Goal: Obtain resource: Download file/media

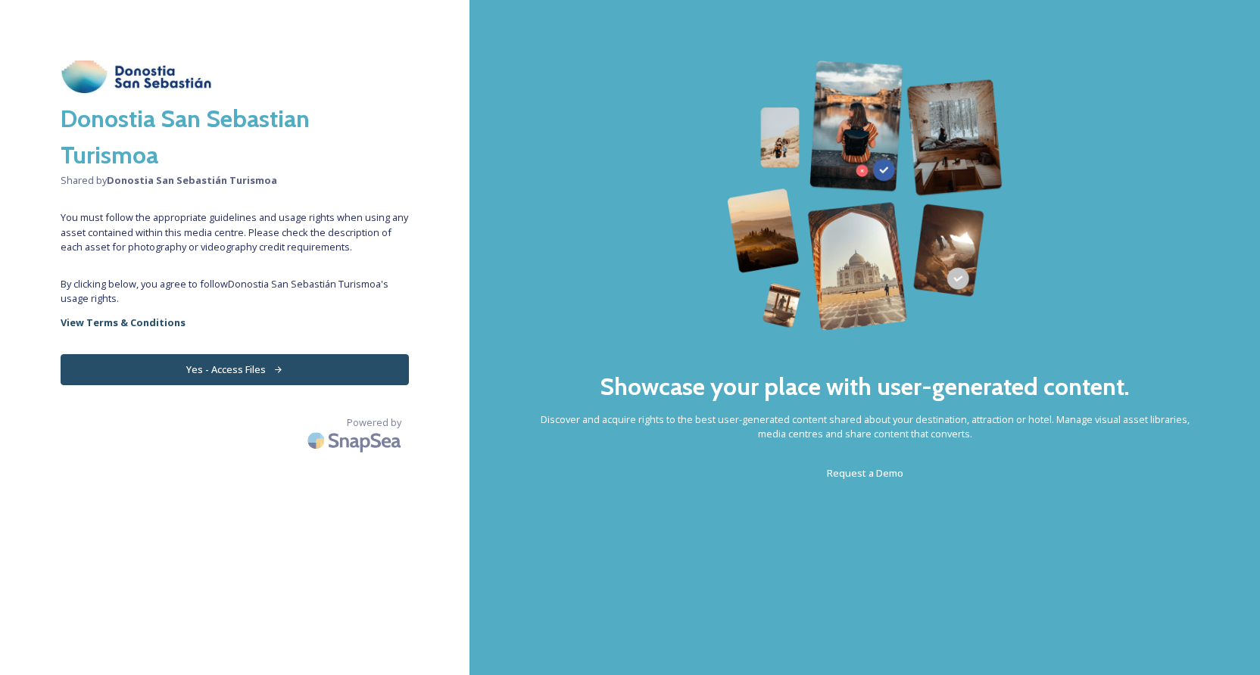
scroll to position [0, 1]
click at [238, 370] on button "Yes - Access Files" at bounding box center [235, 369] width 348 height 31
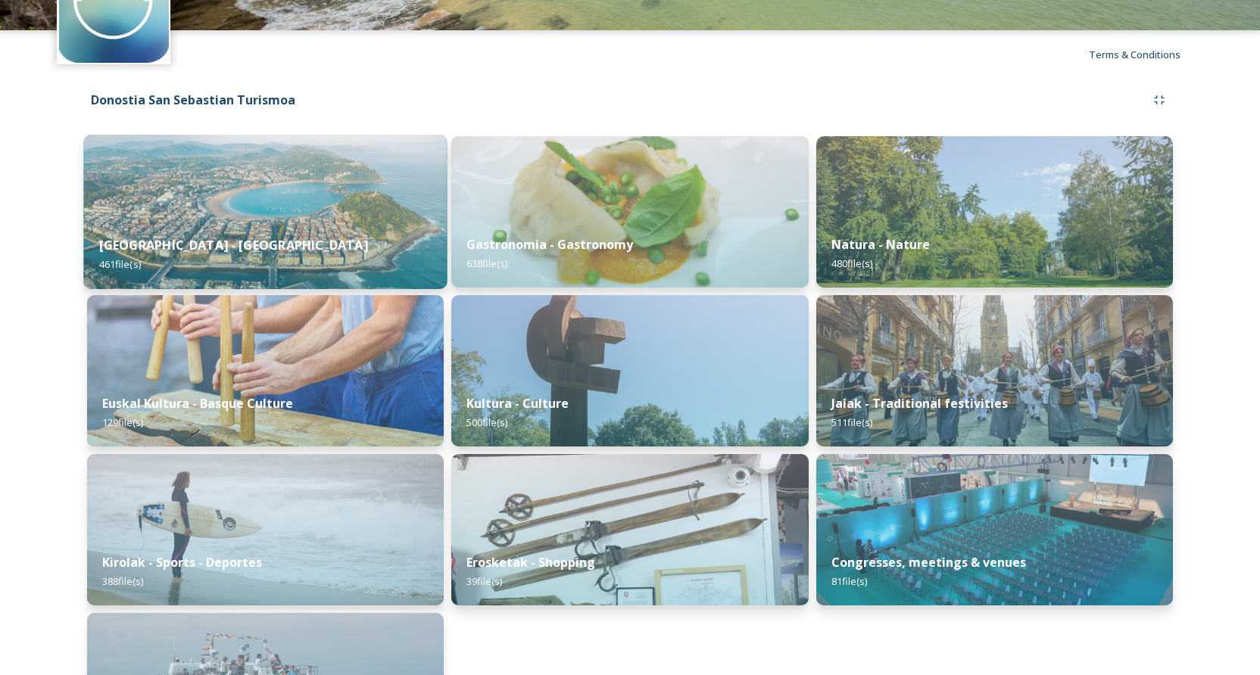
scroll to position [110, 0]
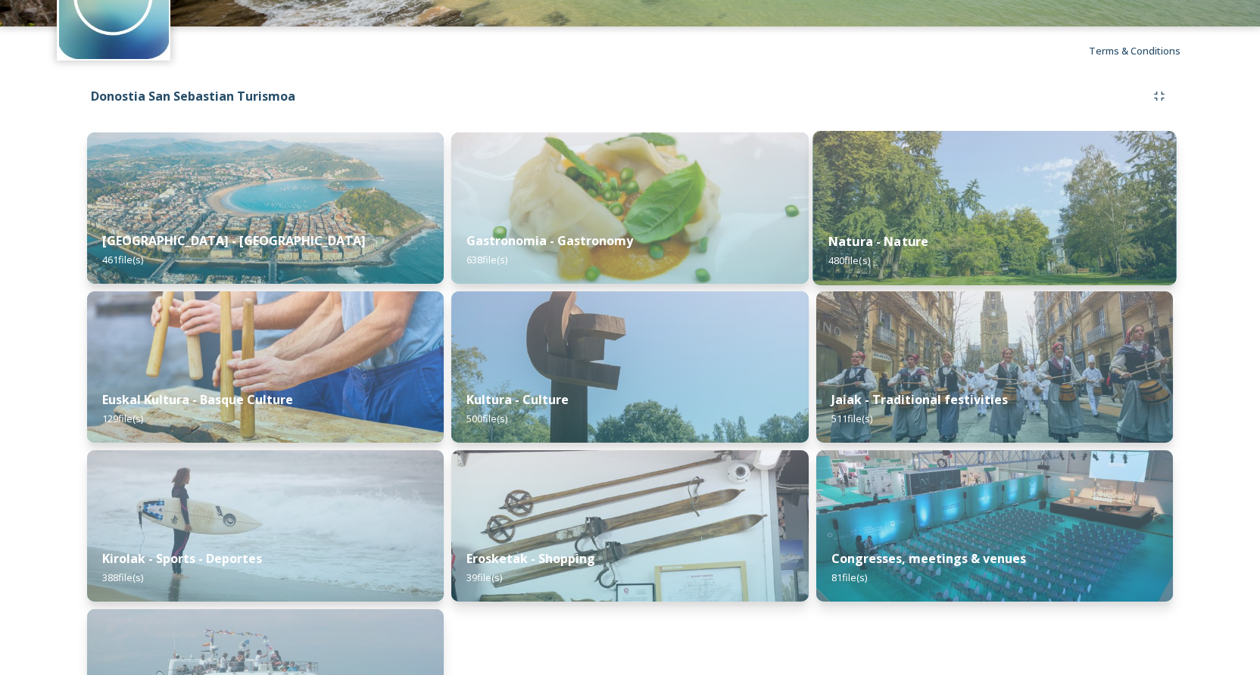
click at [1007, 211] on img at bounding box center [995, 208] width 364 height 154
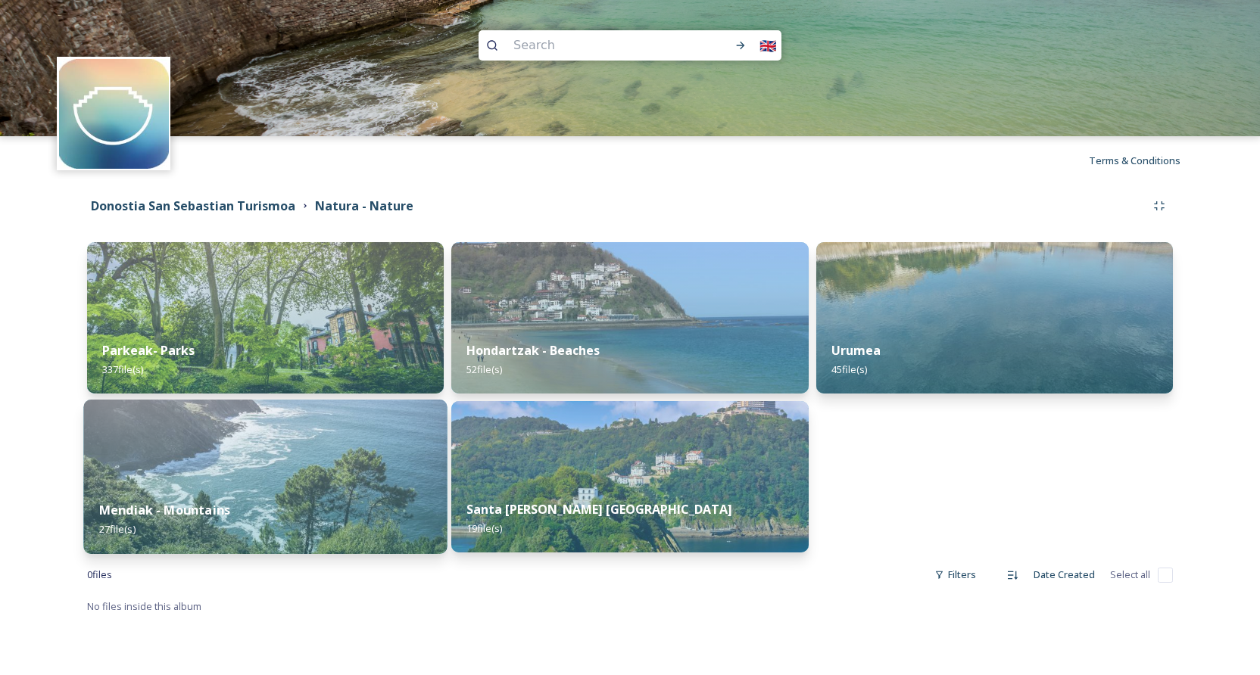
click at [318, 471] on img at bounding box center [265, 477] width 364 height 154
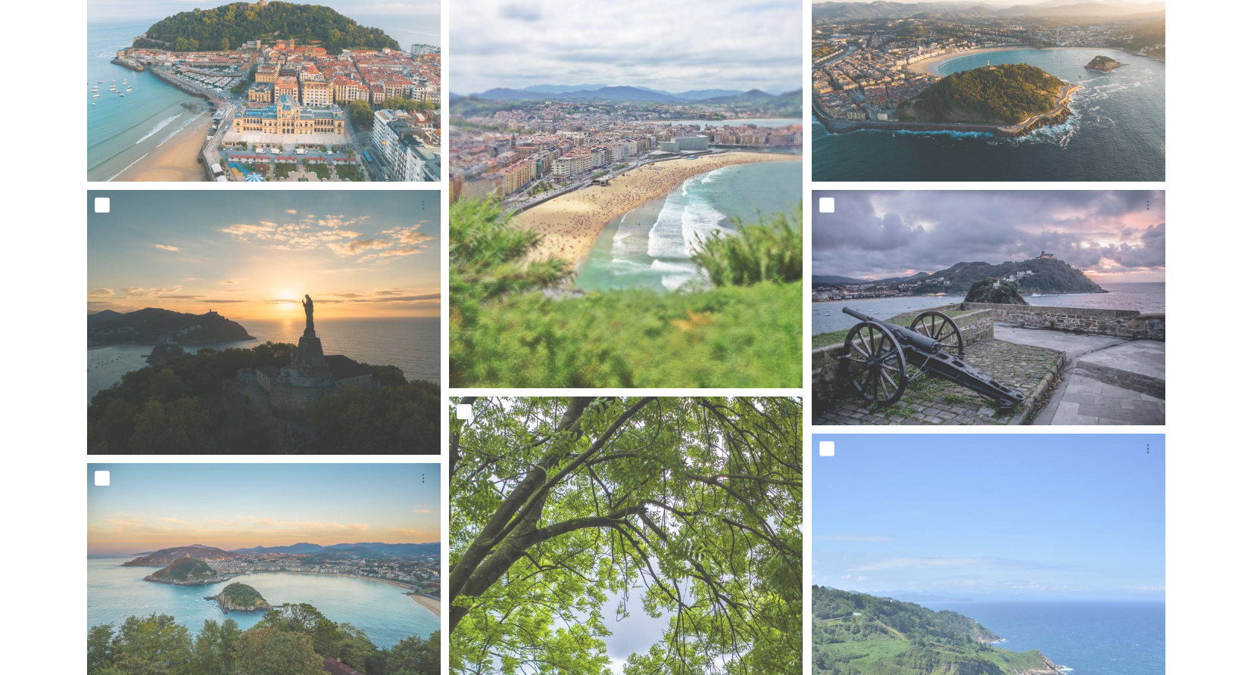
scroll to position [367, 0]
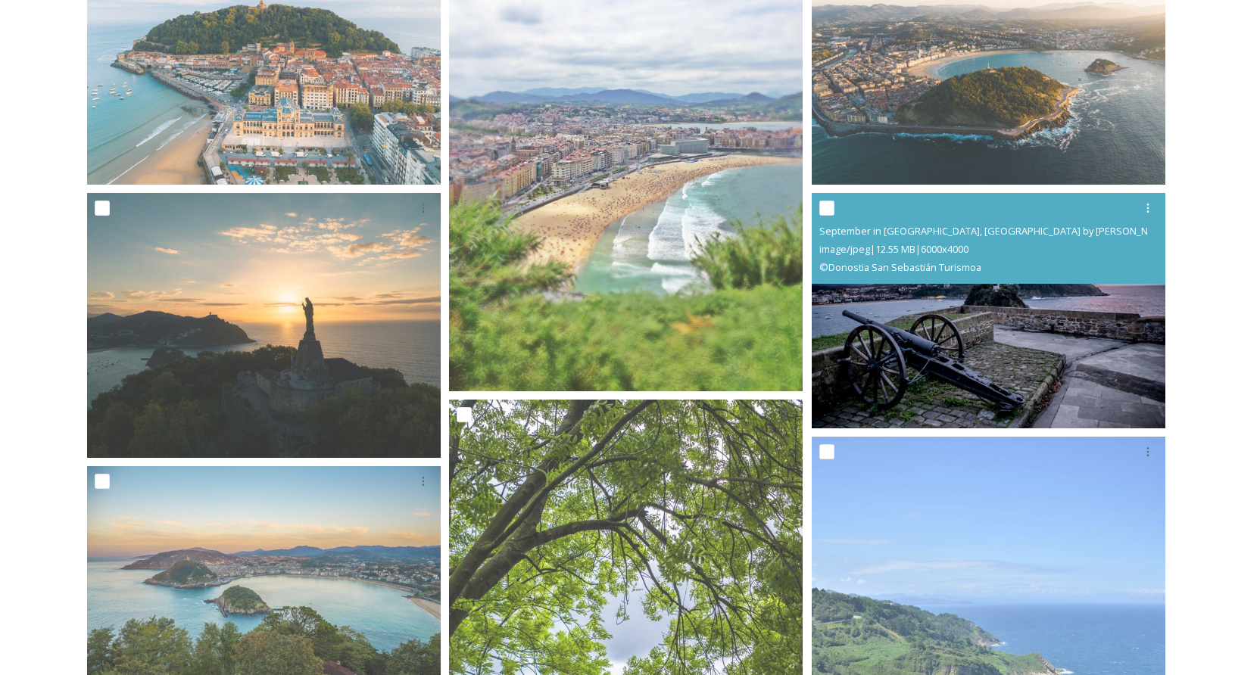
click at [888, 353] on img at bounding box center [989, 311] width 354 height 236
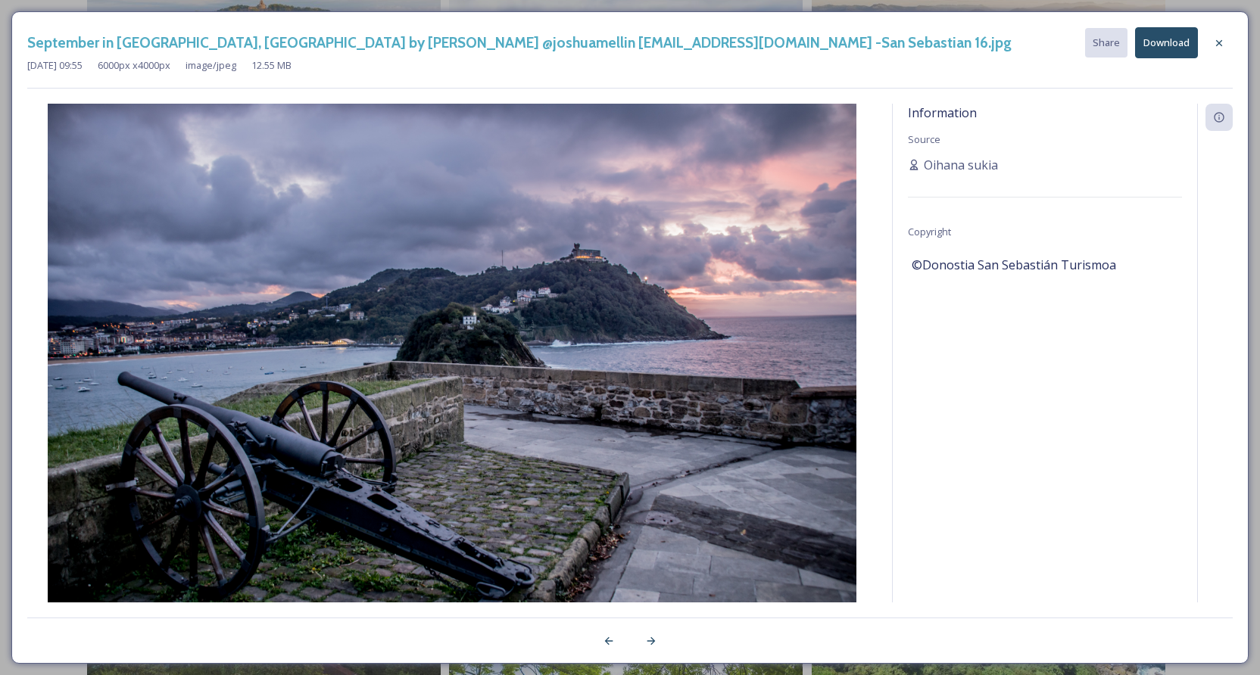
click at [1168, 47] on button "Download" at bounding box center [1166, 42] width 63 height 31
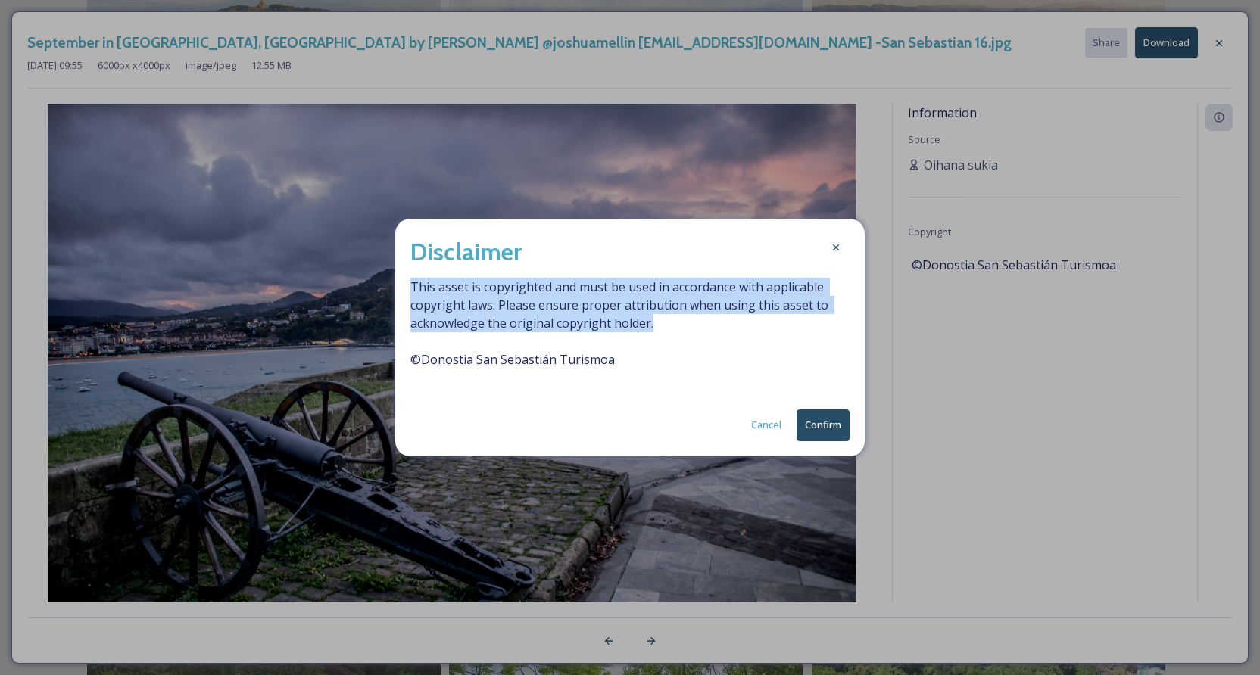
drag, startPoint x: 410, startPoint y: 283, endPoint x: 655, endPoint y: 324, distance: 248.0
click at [655, 324] on span "This asset is copyrighted and must be used in accordance with applicable copyri…" at bounding box center [629, 332] width 439 height 109
copy span "This asset is copyrighted and must be used in accordance with applicable copyri…"
click at [822, 426] on button "Confirm" at bounding box center [823, 425] width 53 height 31
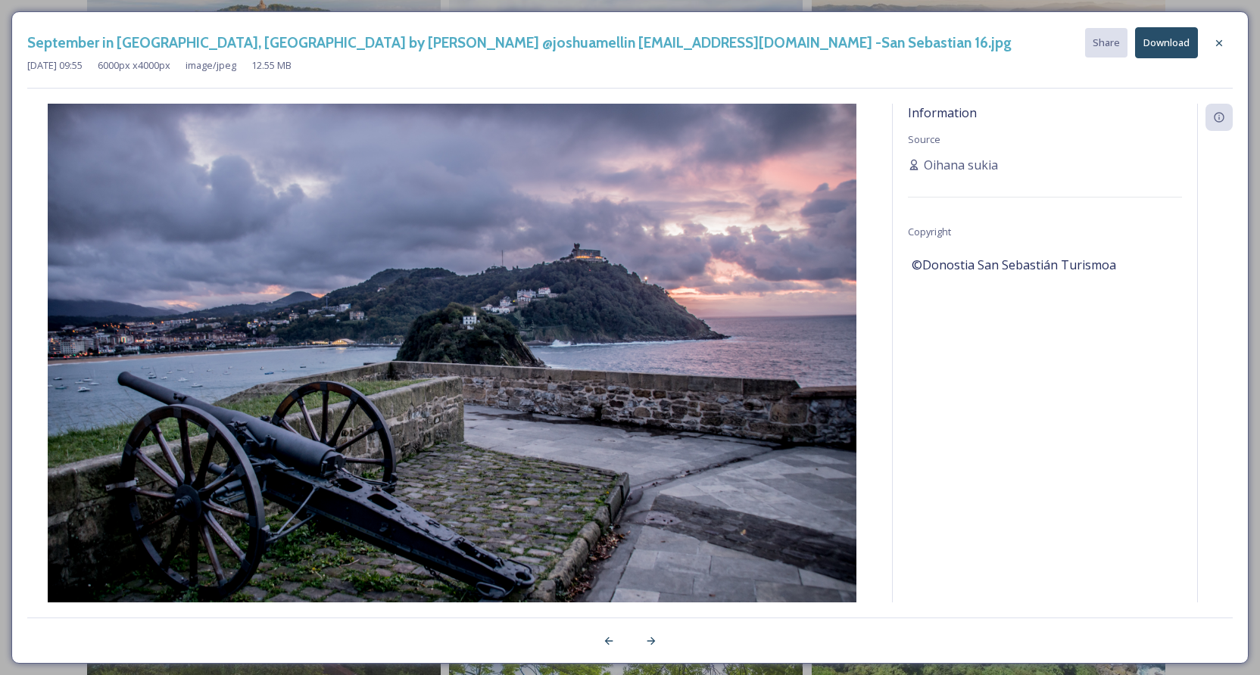
click at [1214, 41] on icon at bounding box center [1219, 43] width 12 height 12
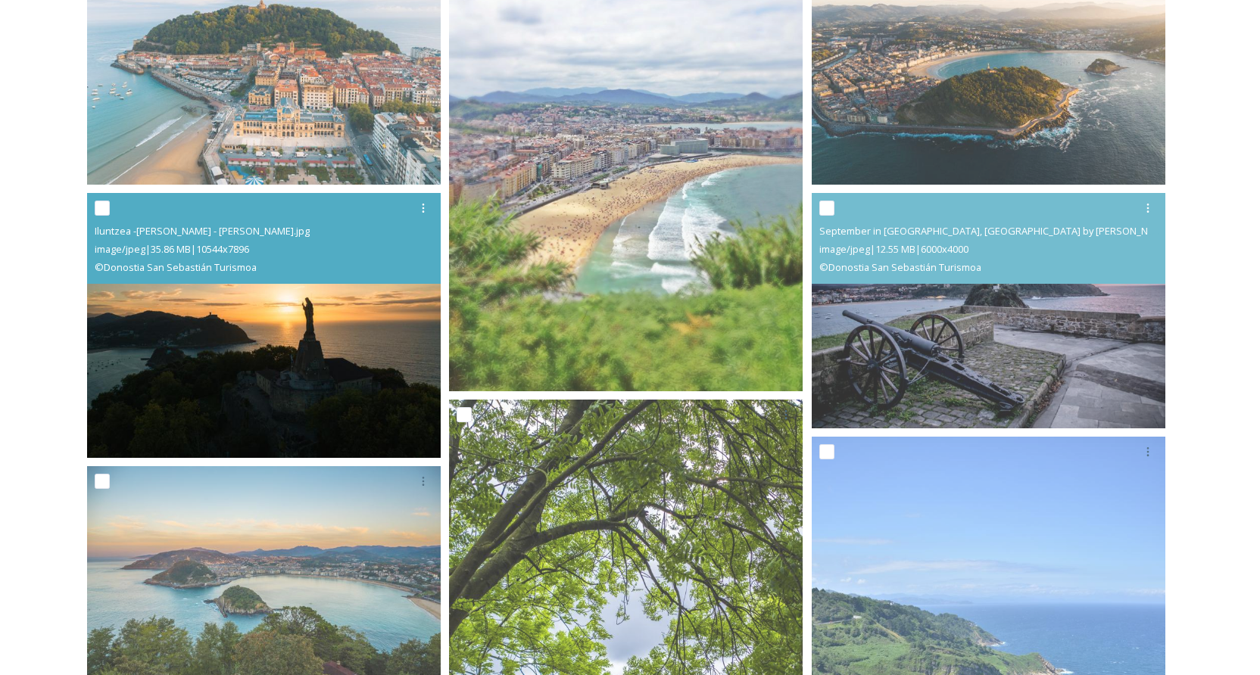
click at [282, 338] on img at bounding box center [264, 325] width 354 height 265
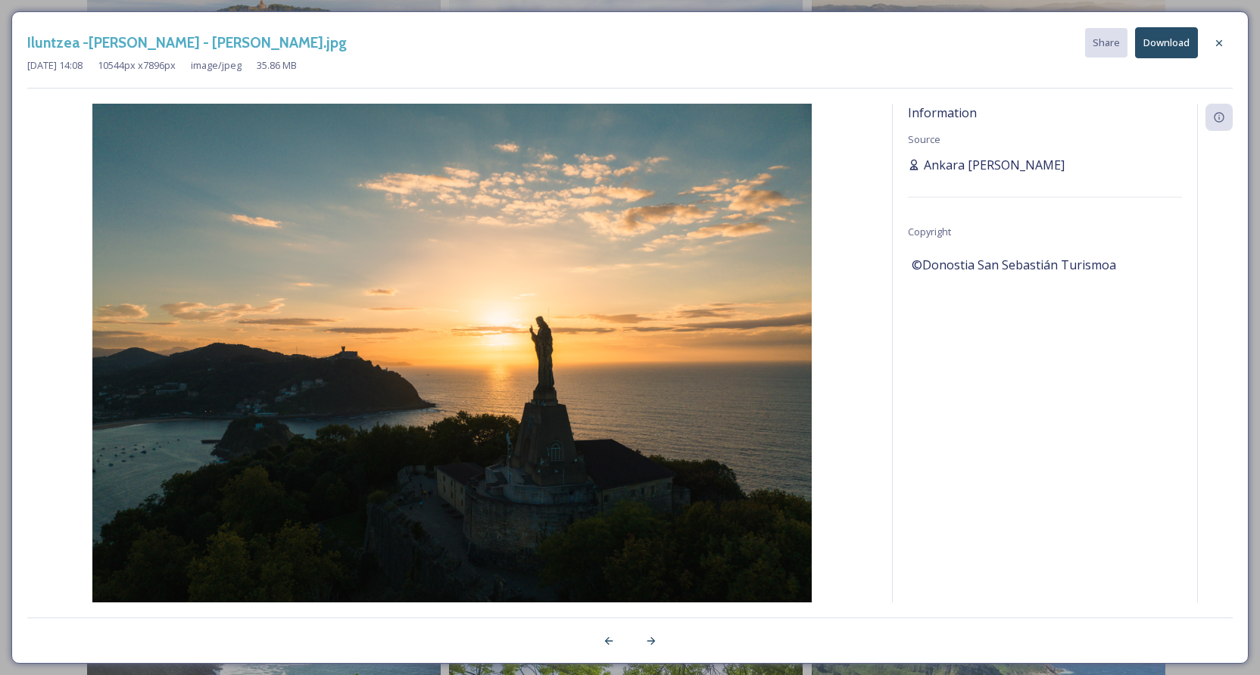
click at [946, 167] on span "Ankara [PERSON_NAME]" at bounding box center [994, 165] width 141 height 18
click at [973, 167] on span "Ankara [PERSON_NAME]" at bounding box center [994, 165] width 141 height 18
drag, startPoint x: 1230, startPoint y: 241, endPoint x: 1138, endPoint y: 247, distance: 91.8
click at [1228, 241] on div at bounding box center [1215, 353] width 36 height 499
click at [1153, 45] on button "Download" at bounding box center [1166, 42] width 63 height 31
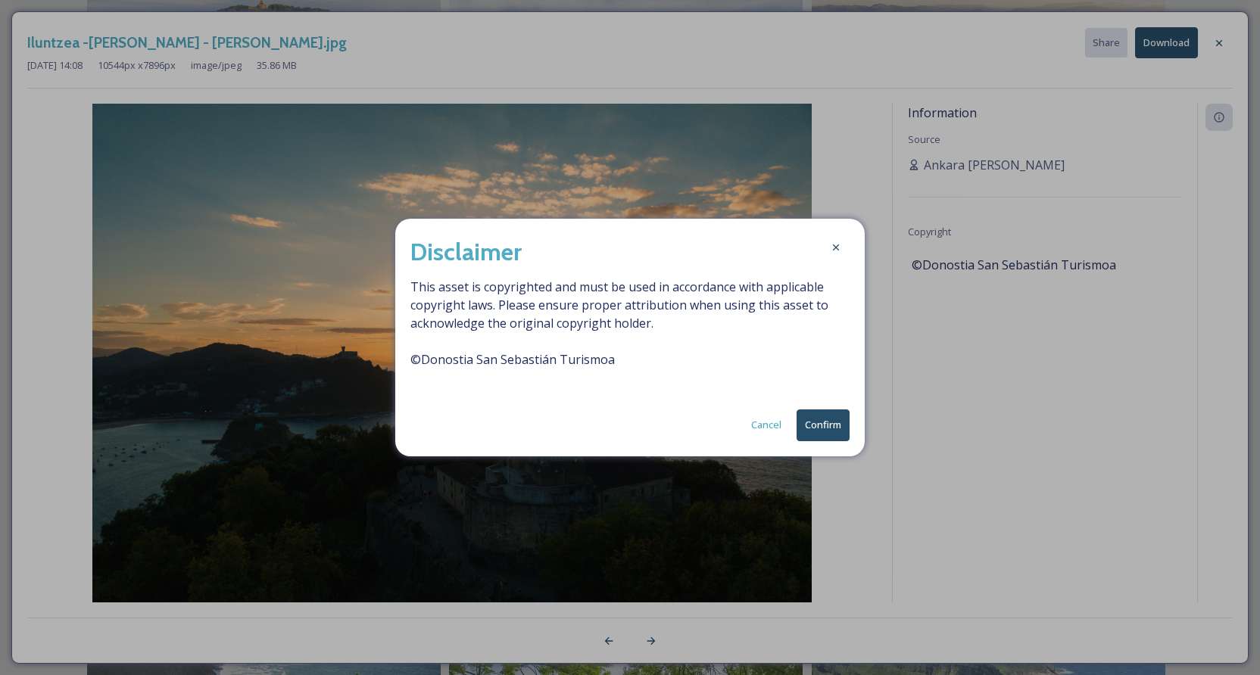
click at [829, 426] on button "Confirm" at bounding box center [823, 425] width 53 height 31
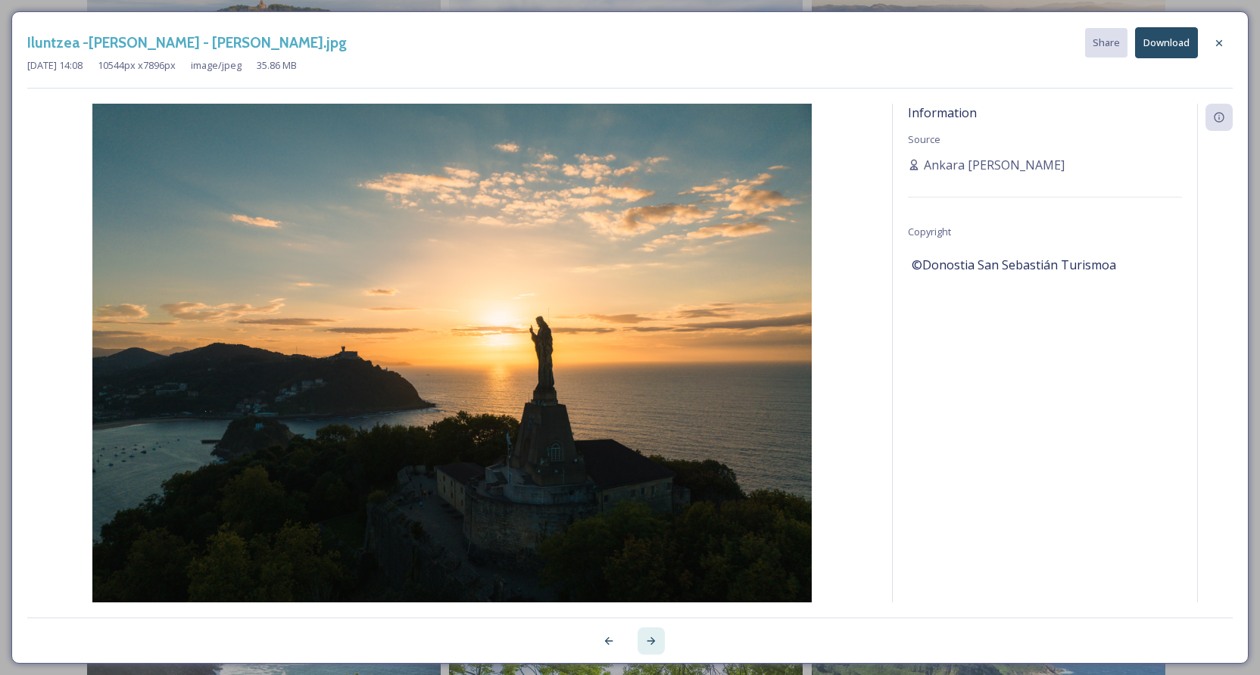
click at [654, 641] on icon at bounding box center [651, 642] width 8 height 8
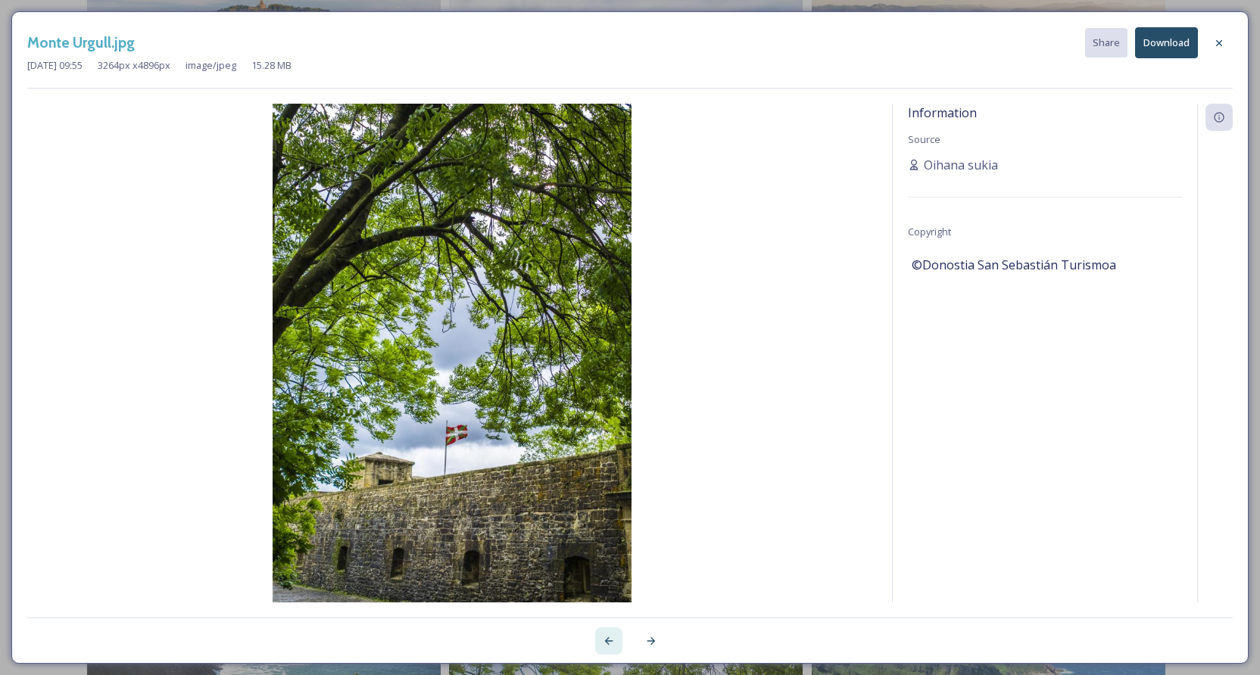
click at [608, 641] on icon at bounding box center [609, 641] width 12 height 12
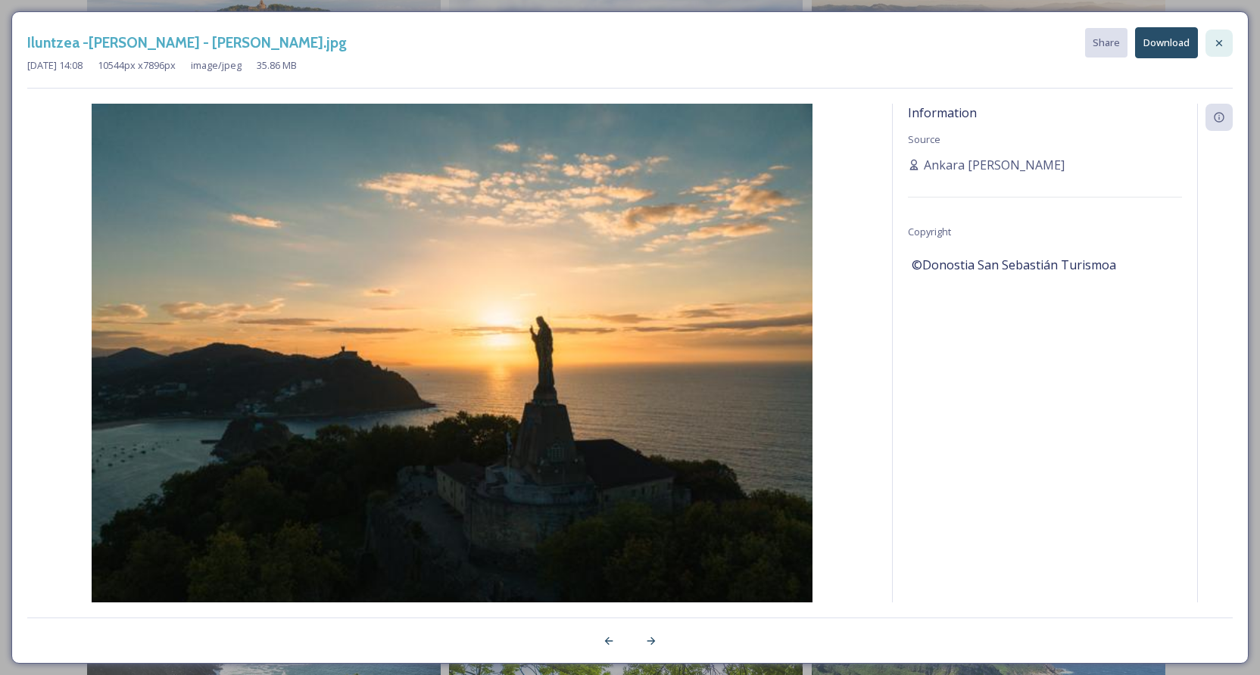
click at [1217, 41] on icon at bounding box center [1219, 42] width 6 height 6
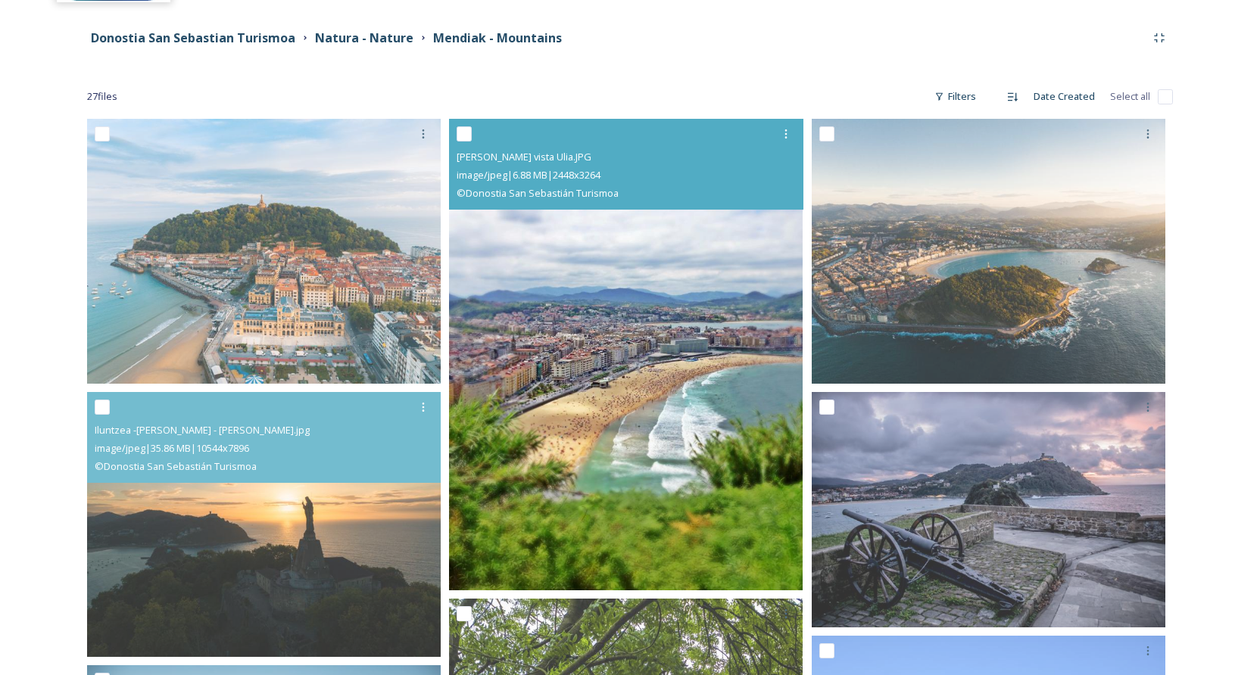
scroll to position [160, 0]
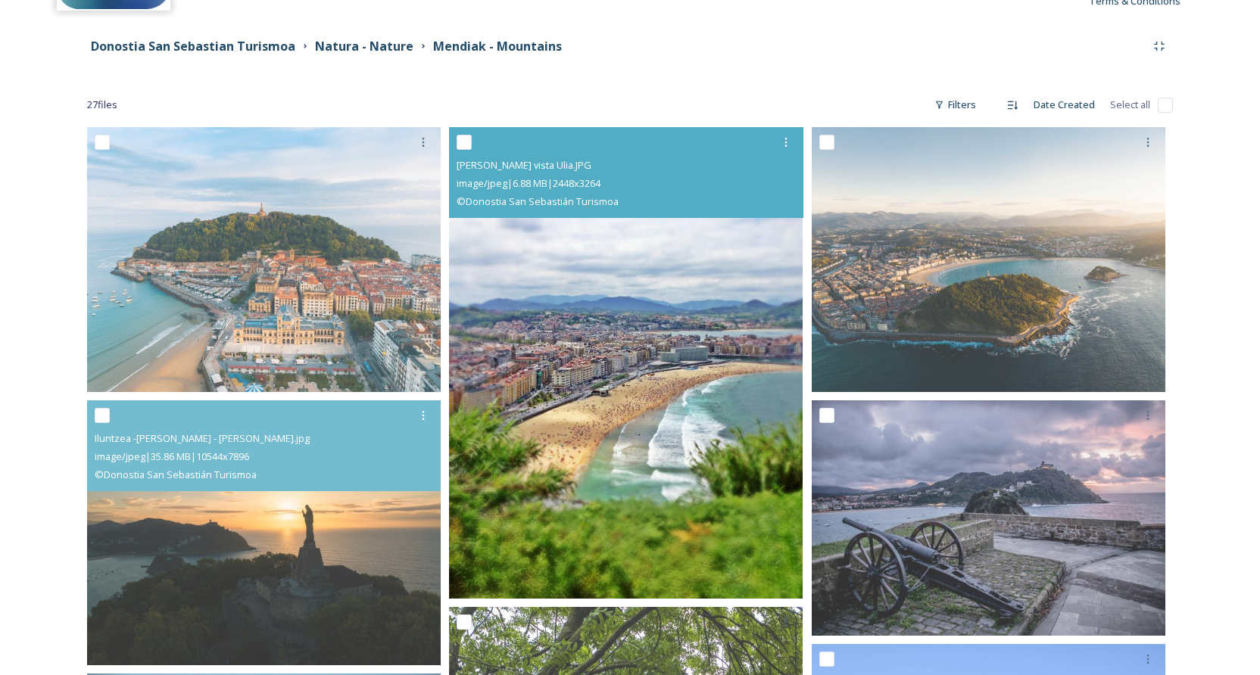
click at [625, 294] on img at bounding box center [626, 362] width 354 height 471
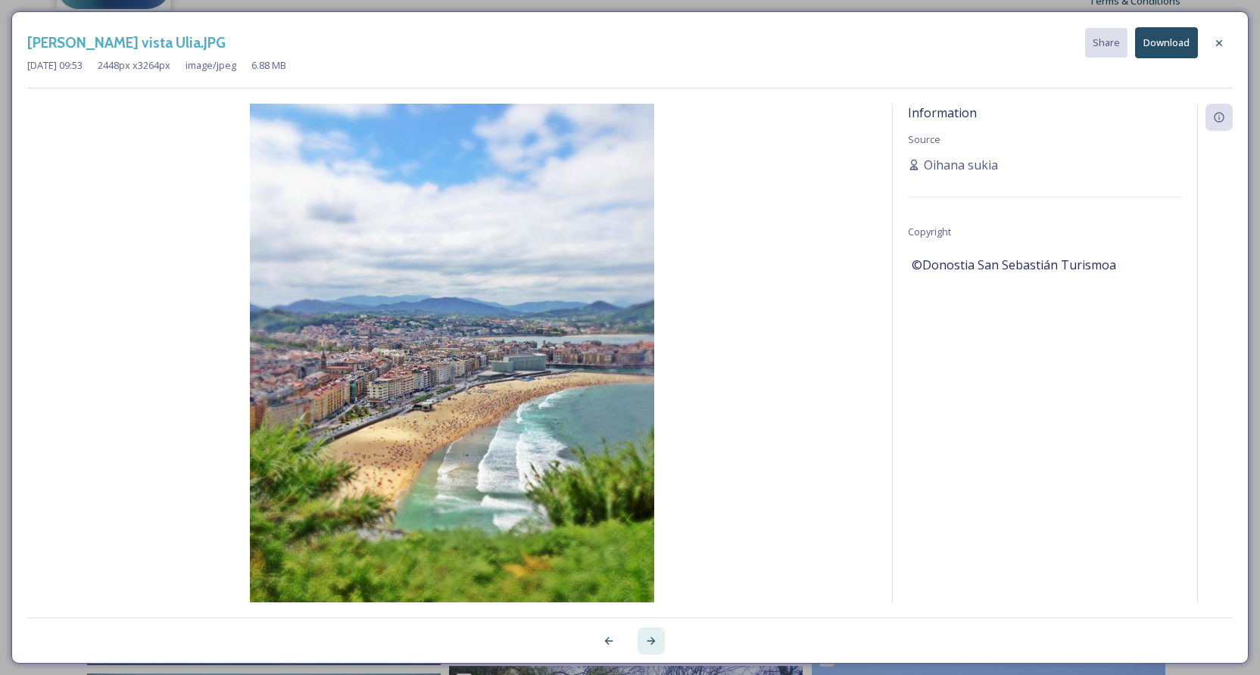
click at [649, 641] on icon at bounding box center [651, 641] width 12 height 12
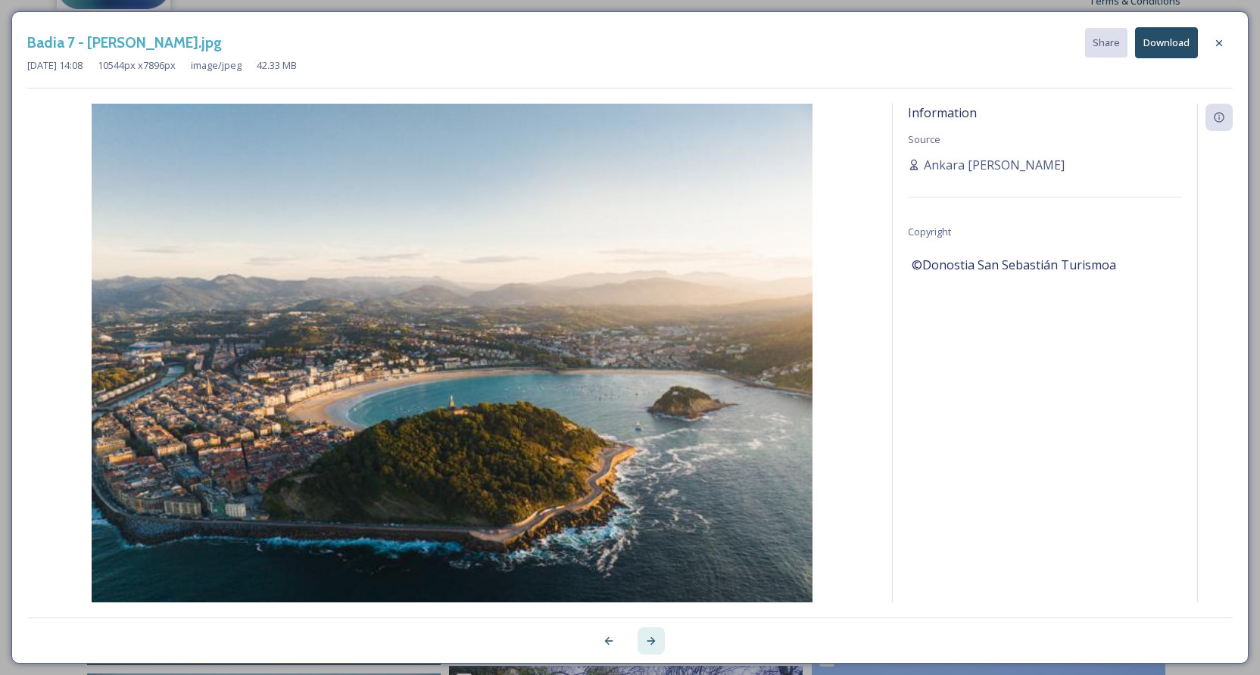
click at [649, 641] on icon at bounding box center [651, 641] width 12 height 12
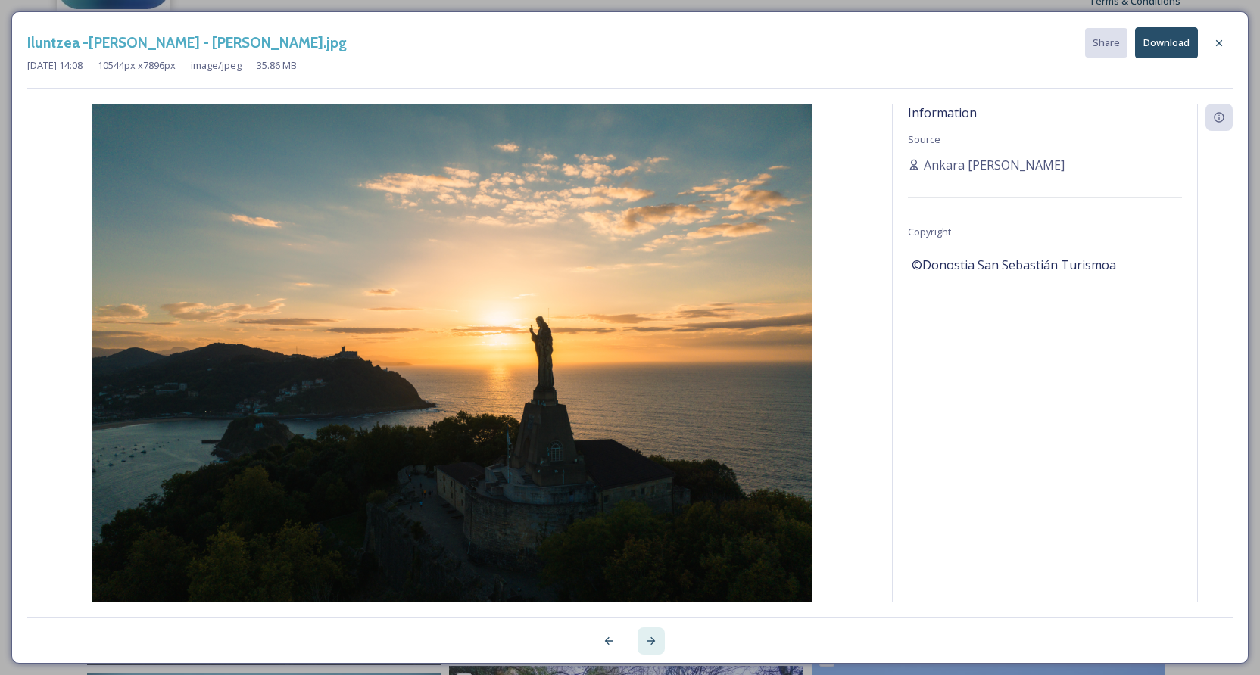
click at [649, 641] on icon at bounding box center [651, 641] width 12 height 12
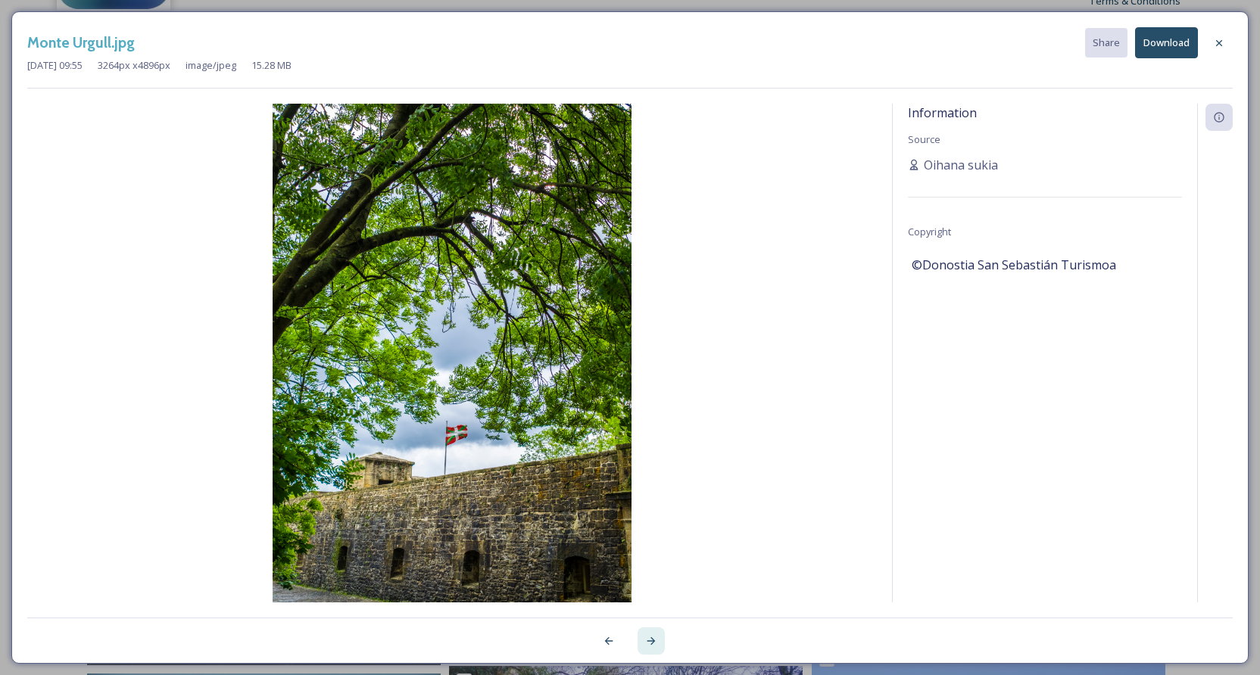
click at [649, 641] on icon at bounding box center [651, 641] width 12 height 12
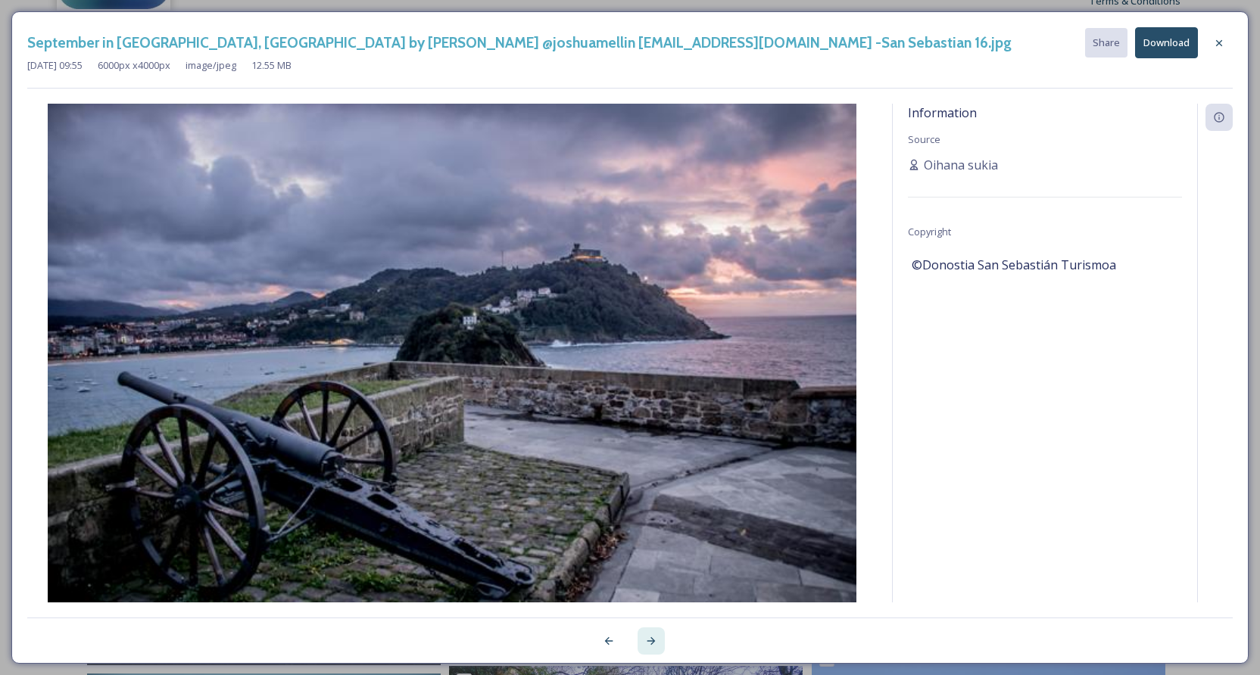
click at [649, 641] on icon at bounding box center [651, 641] width 12 height 12
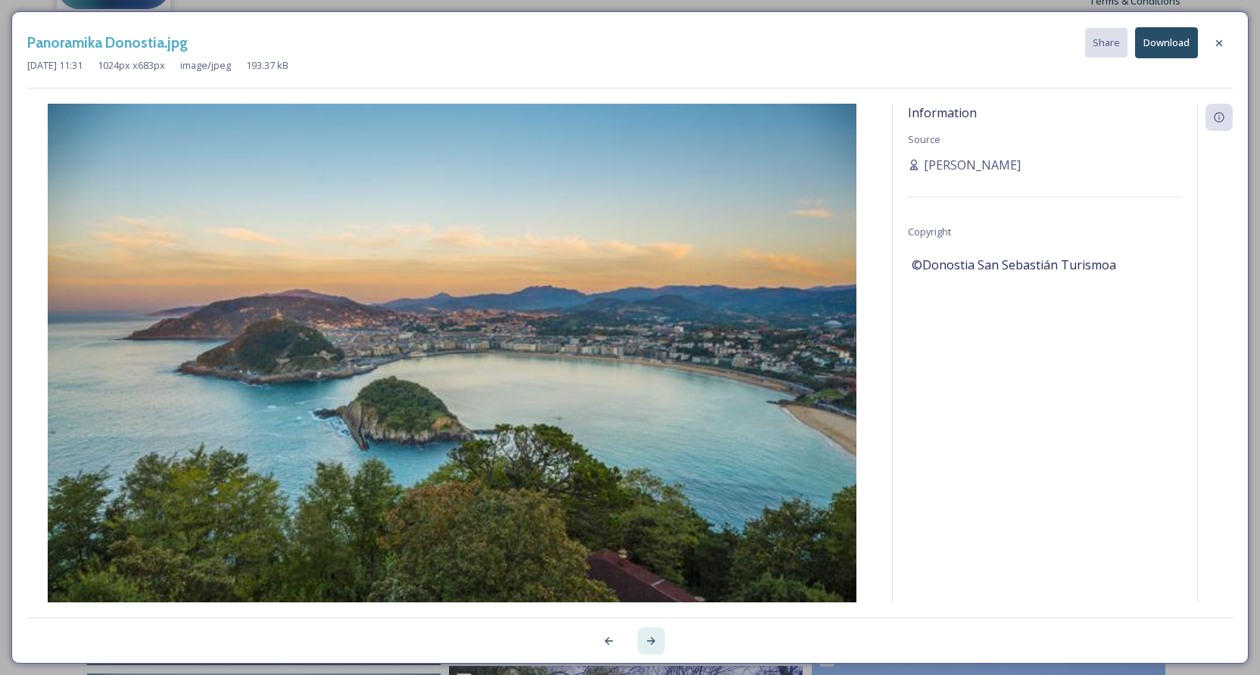
click at [649, 641] on icon at bounding box center [651, 641] width 12 height 12
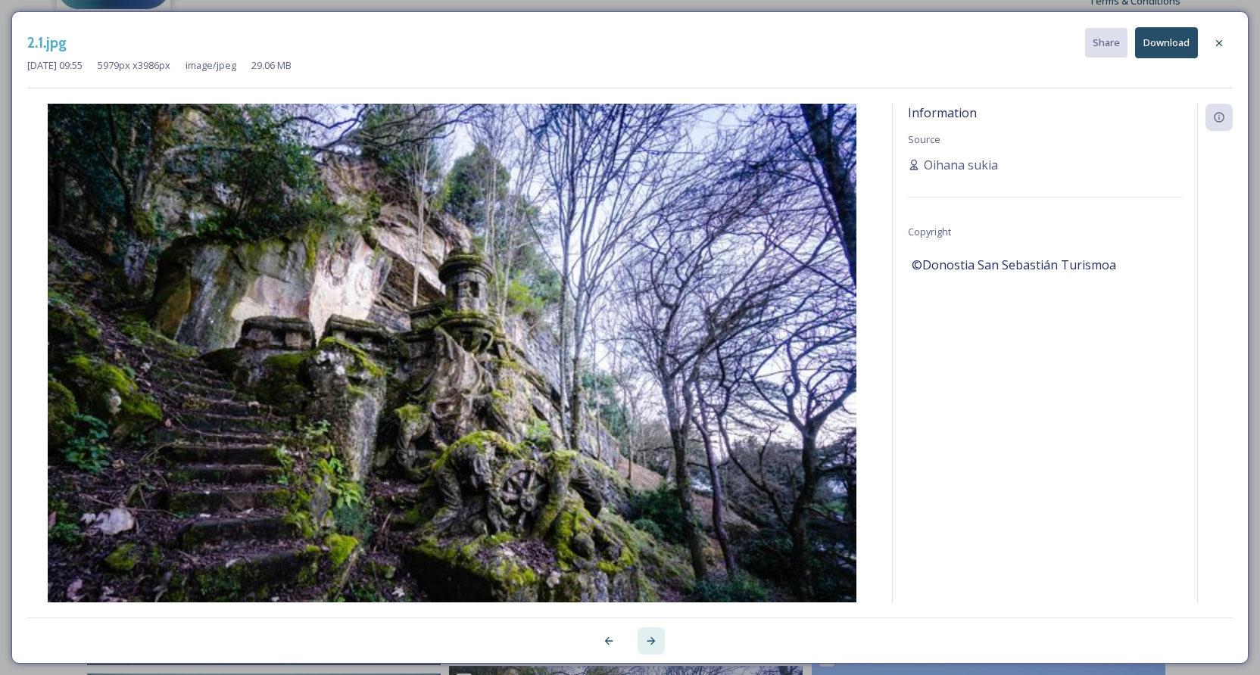
click at [649, 641] on icon at bounding box center [651, 641] width 12 height 12
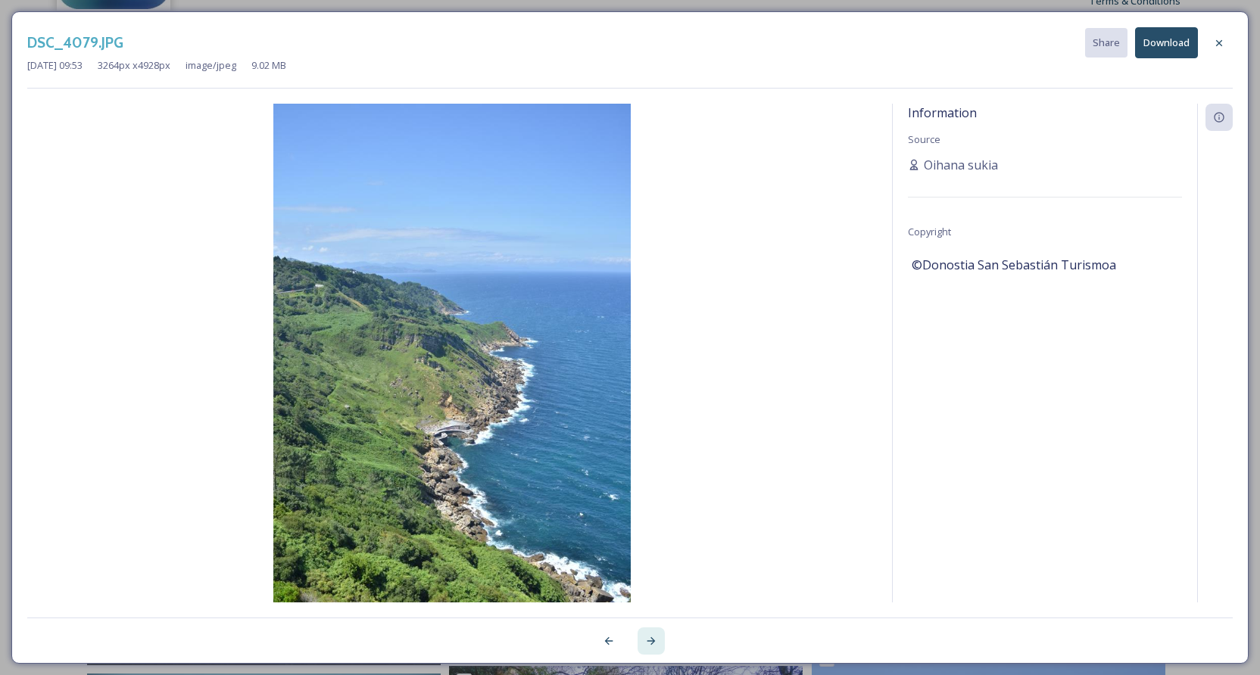
click at [649, 641] on icon at bounding box center [651, 641] width 12 height 12
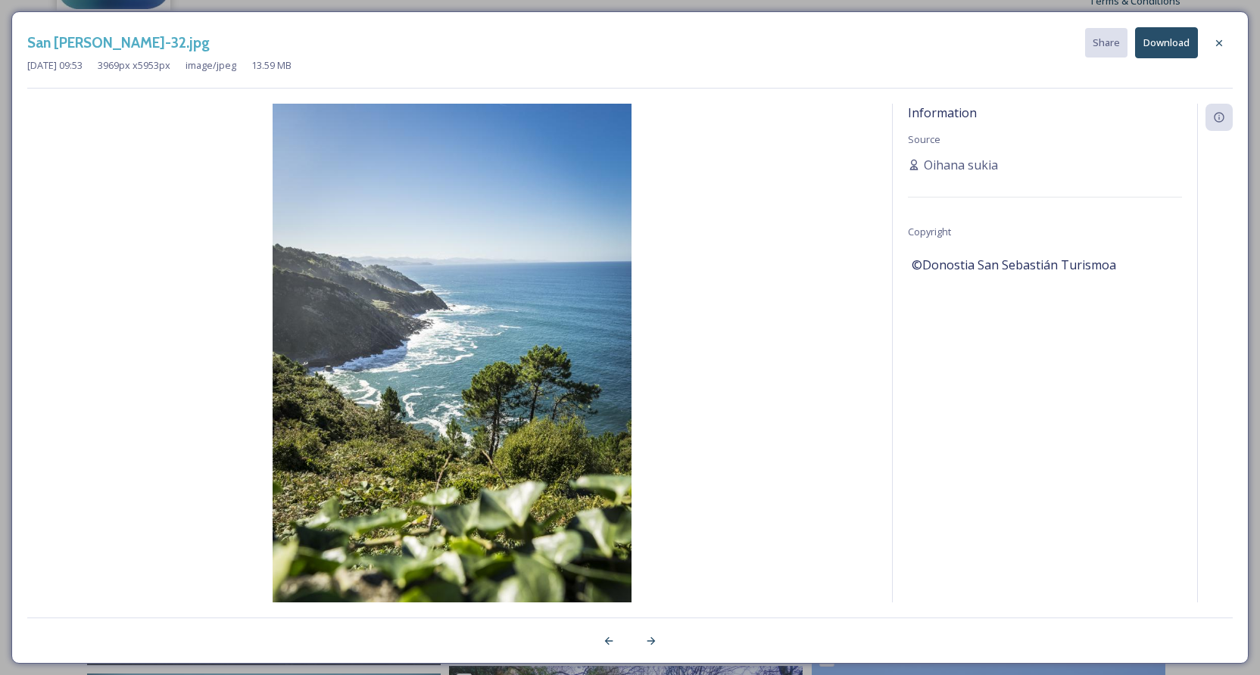
click at [1218, 39] on icon at bounding box center [1219, 43] width 12 height 12
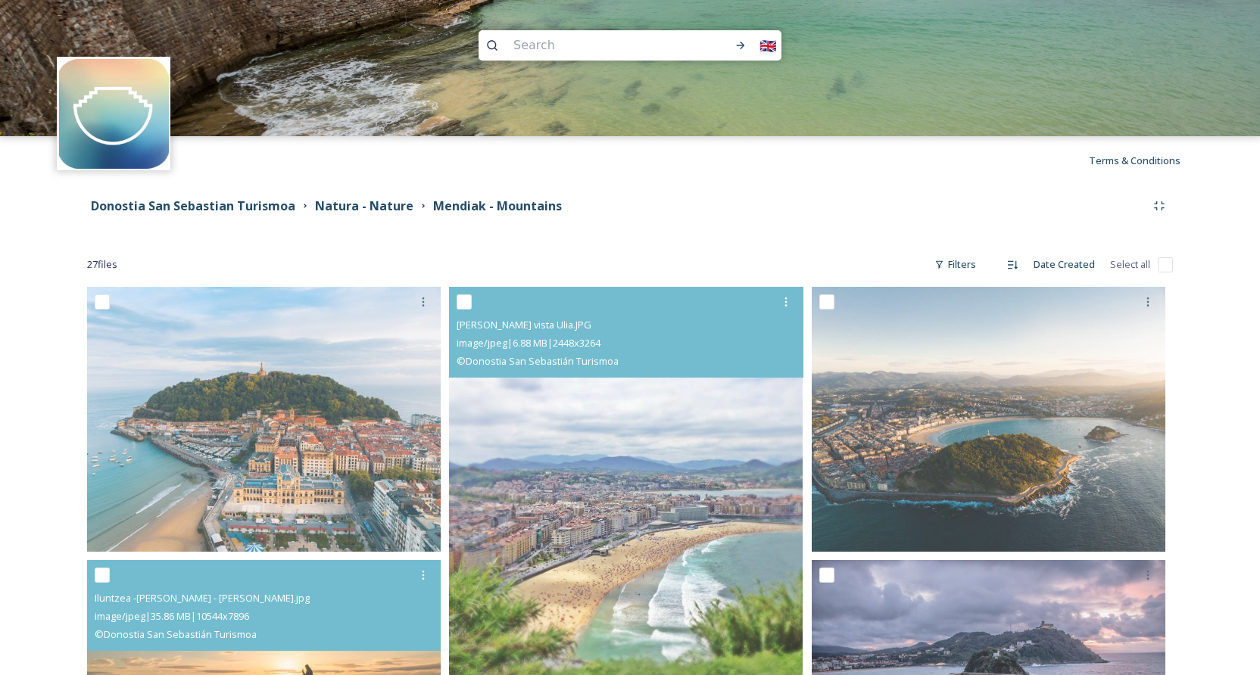
scroll to position [0, 0]
click at [387, 209] on strong "Natura - Nature" at bounding box center [364, 206] width 98 height 17
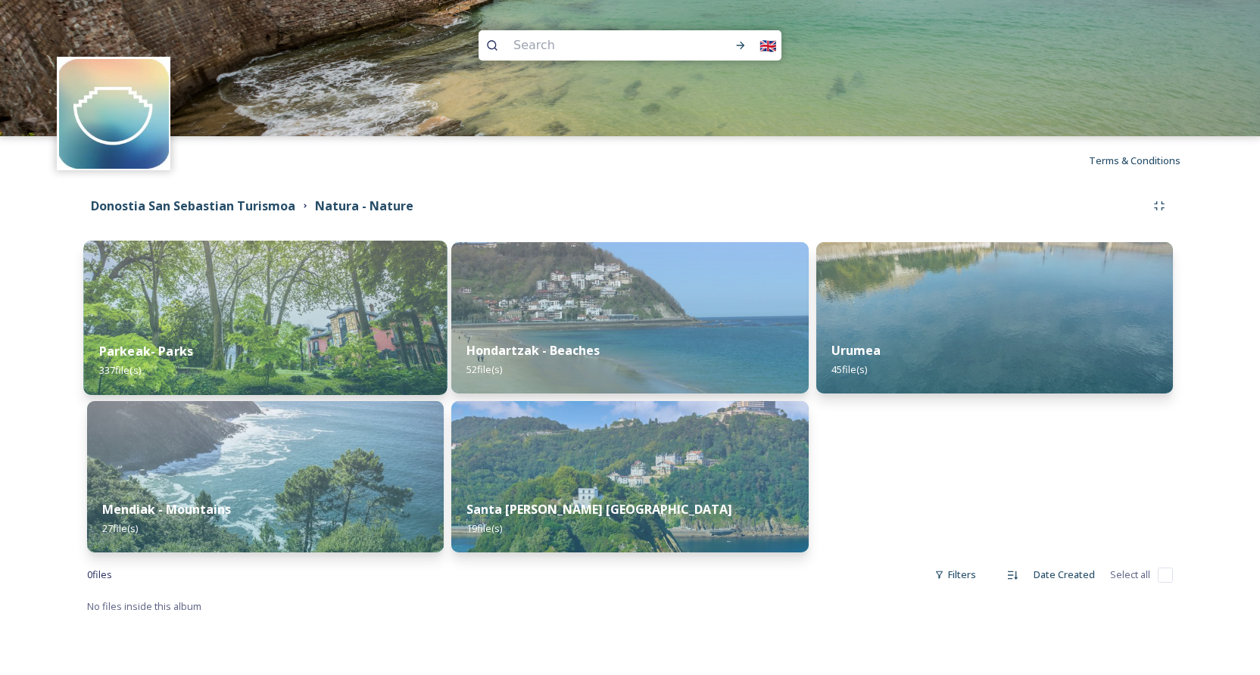
click at [327, 304] on img at bounding box center [265, 318] width 364 height 154
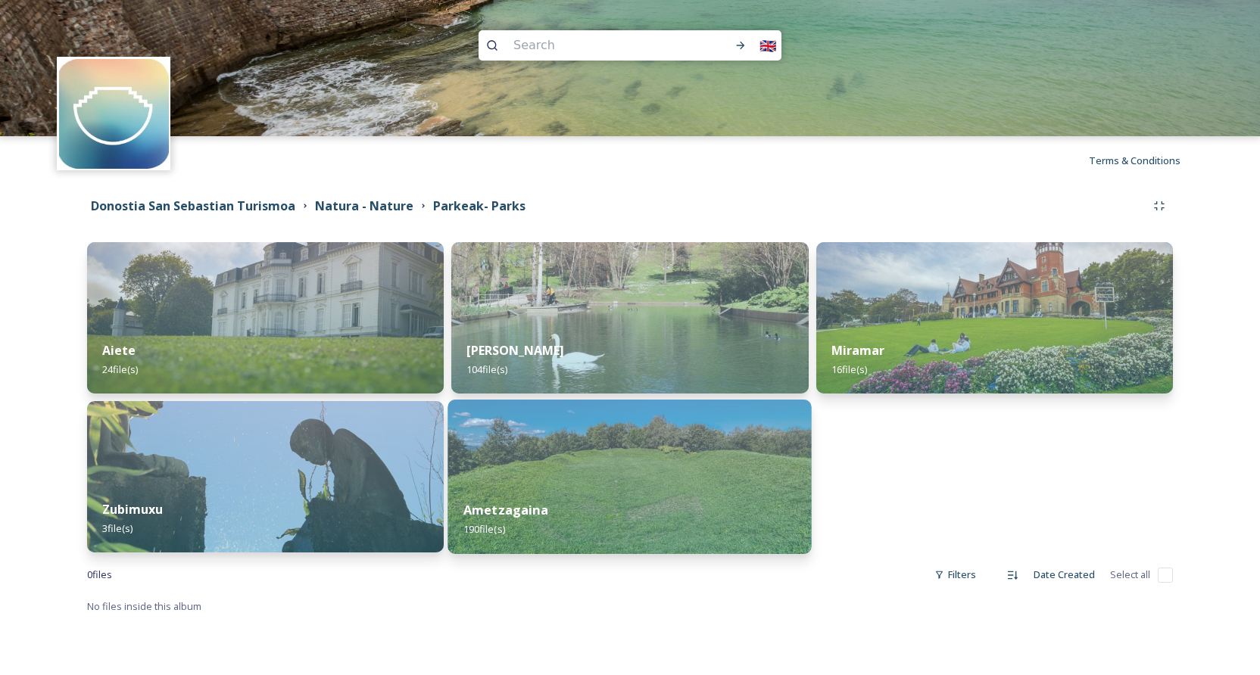
click at [601, 463] on img at bounding box center [630, 477] width 364 height 154
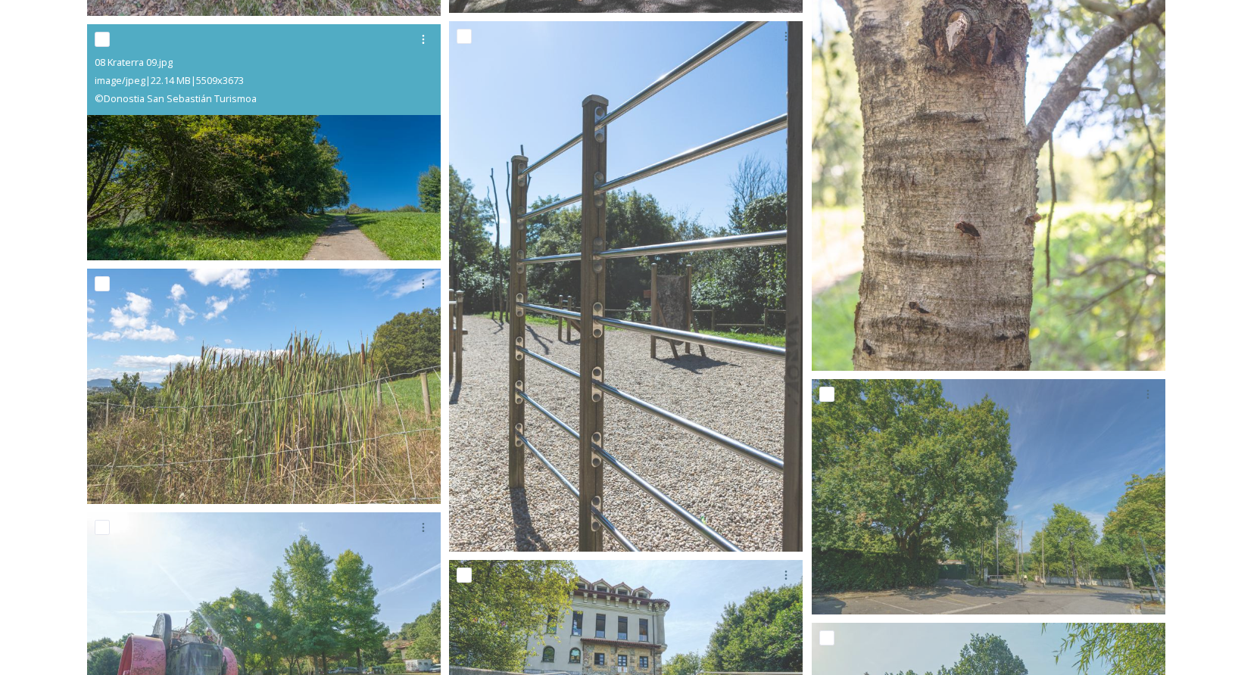
scroll to position [8811, 0]
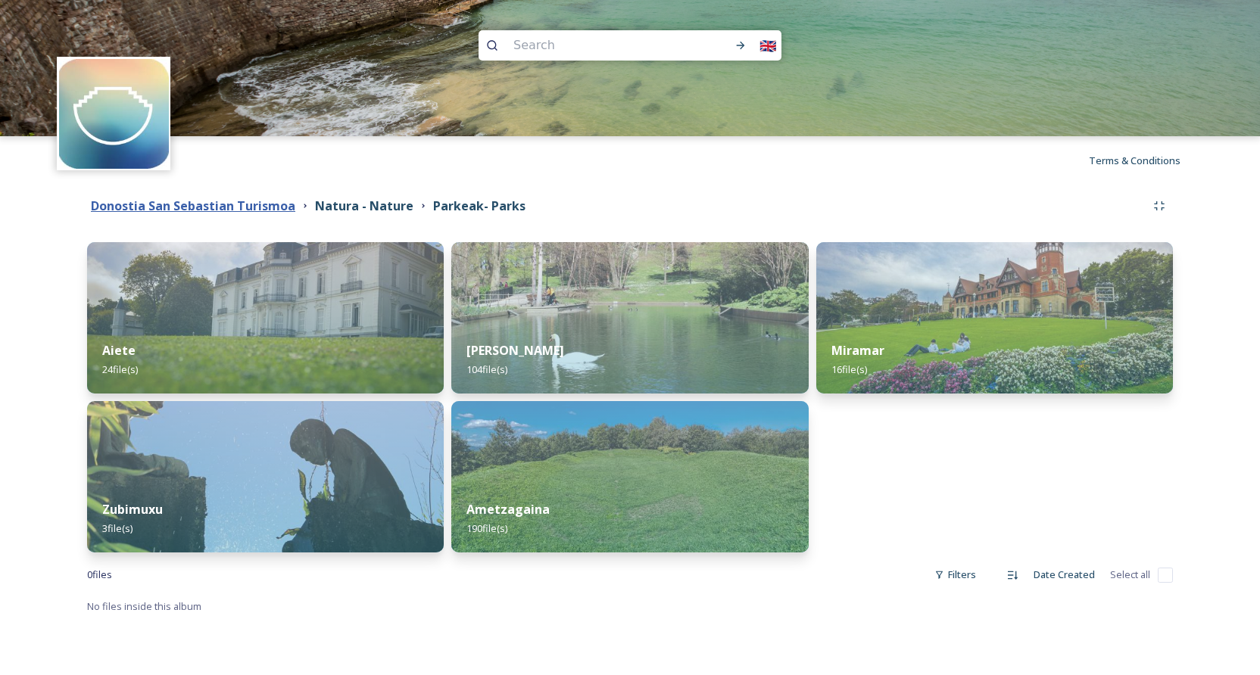
click at [277, 207] on strong "Donostia San Sebastian Turismoa" at bounding box center [193, 206] width 204 height 17
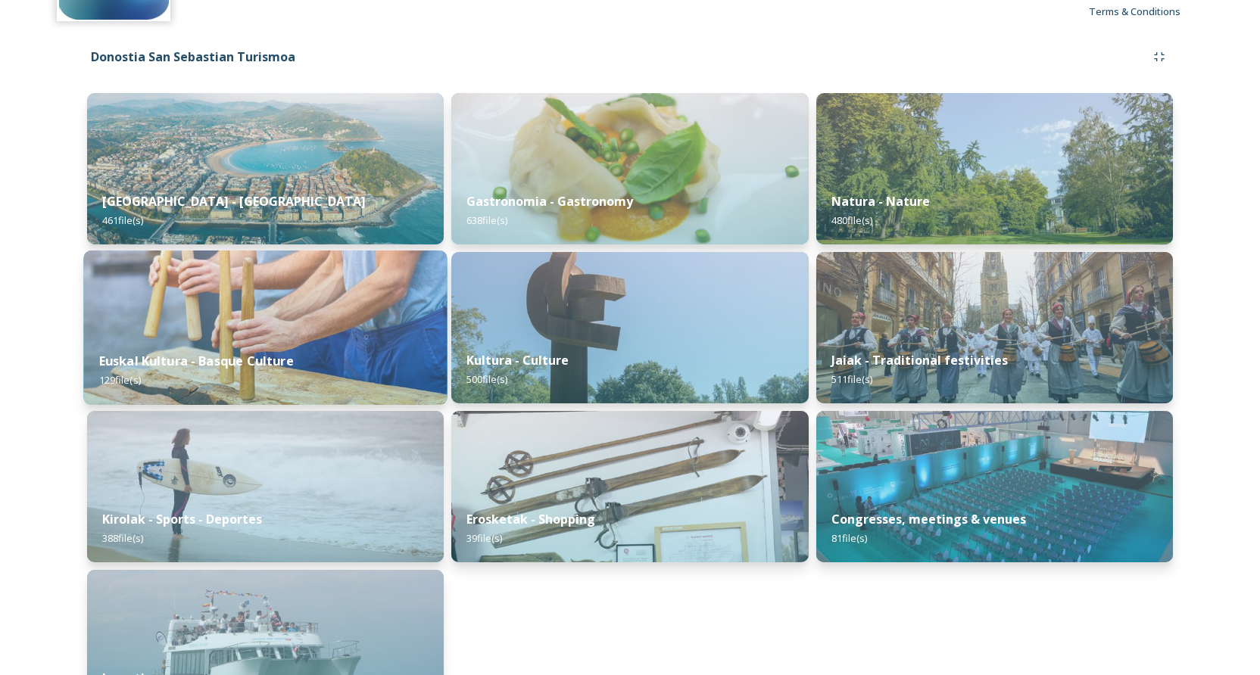
scroll to position [151, 0]
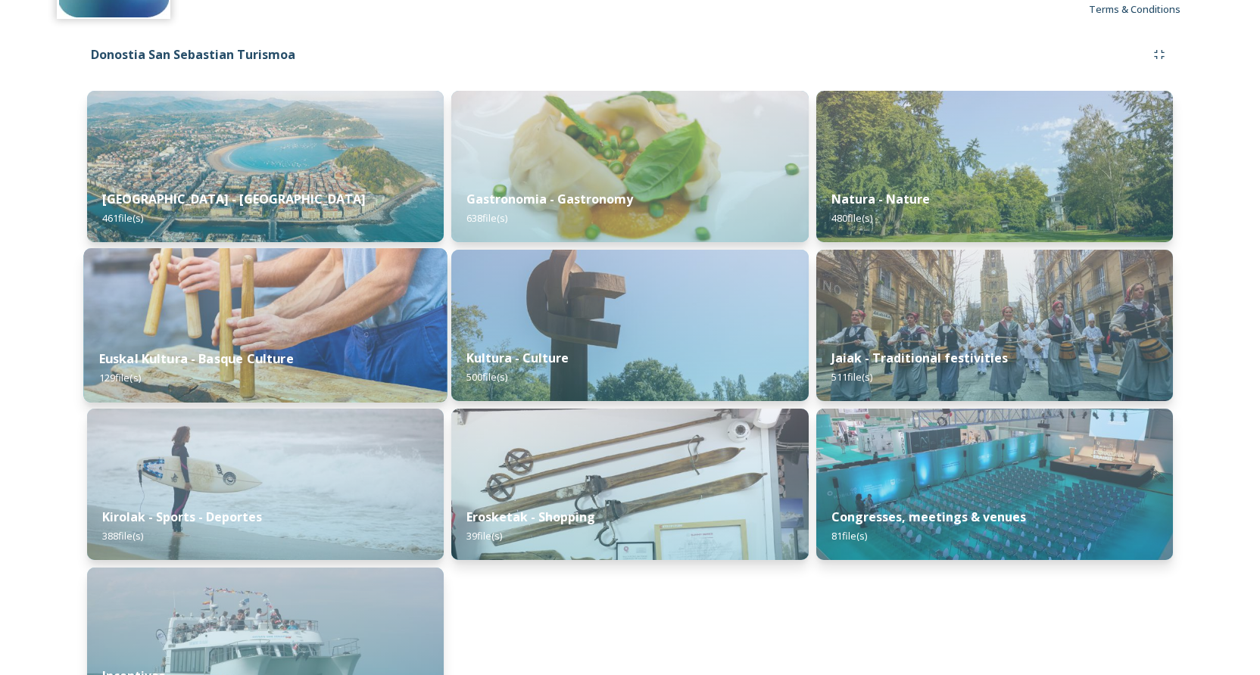
click at [256, 341] on div "Euskal Kultura - Basque Culture 129 file(s)" at bounding box center [265, 368] width 364 height 69
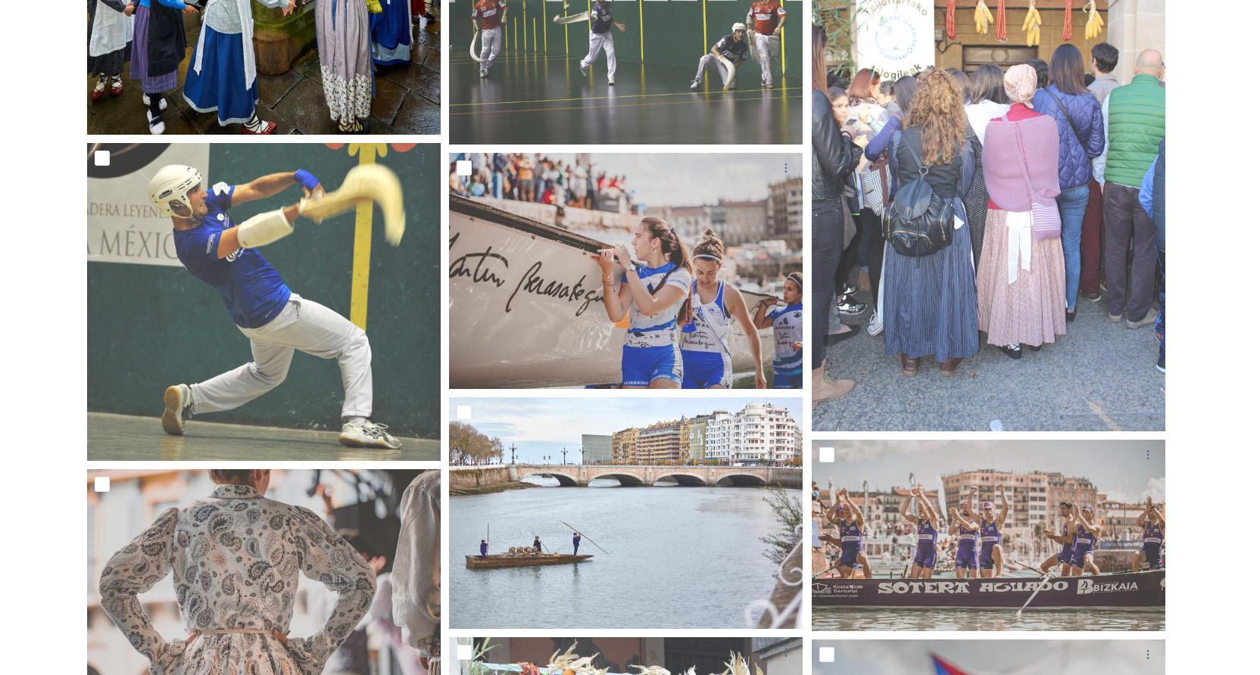
scroll to position [1880, 0]
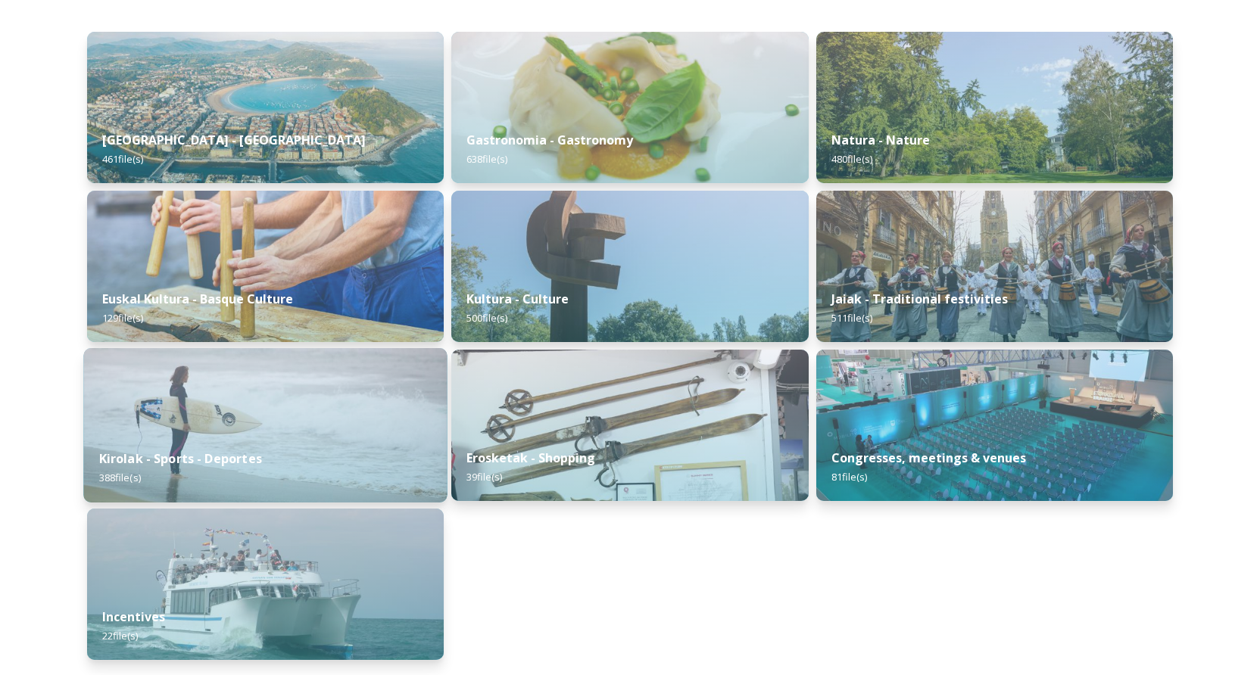
scroll to position [211, 0]
click at [266, 404] on img at bounding box center [265, 425] width 364 height 154
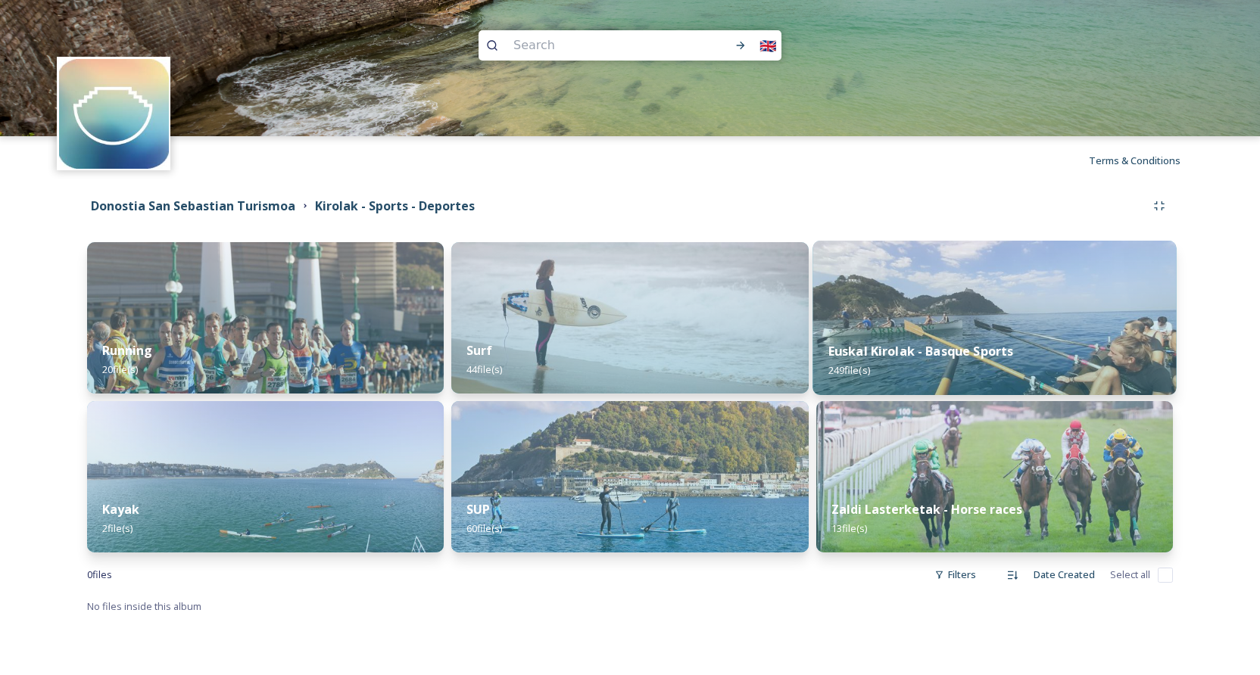
click at [902, 335] on div "Euskal Kirolak - Basque Sports 249 file(s)" at bounding box center [995, 360] width 364 height 69
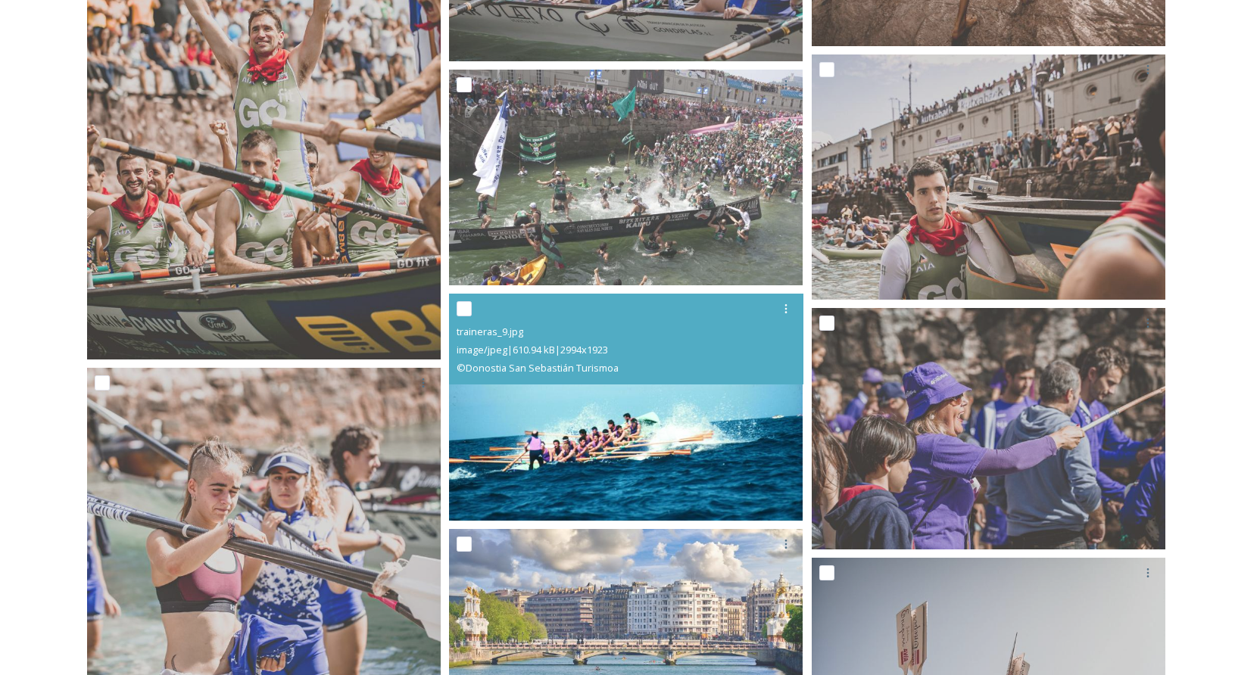
scroll to position [20855, 0]
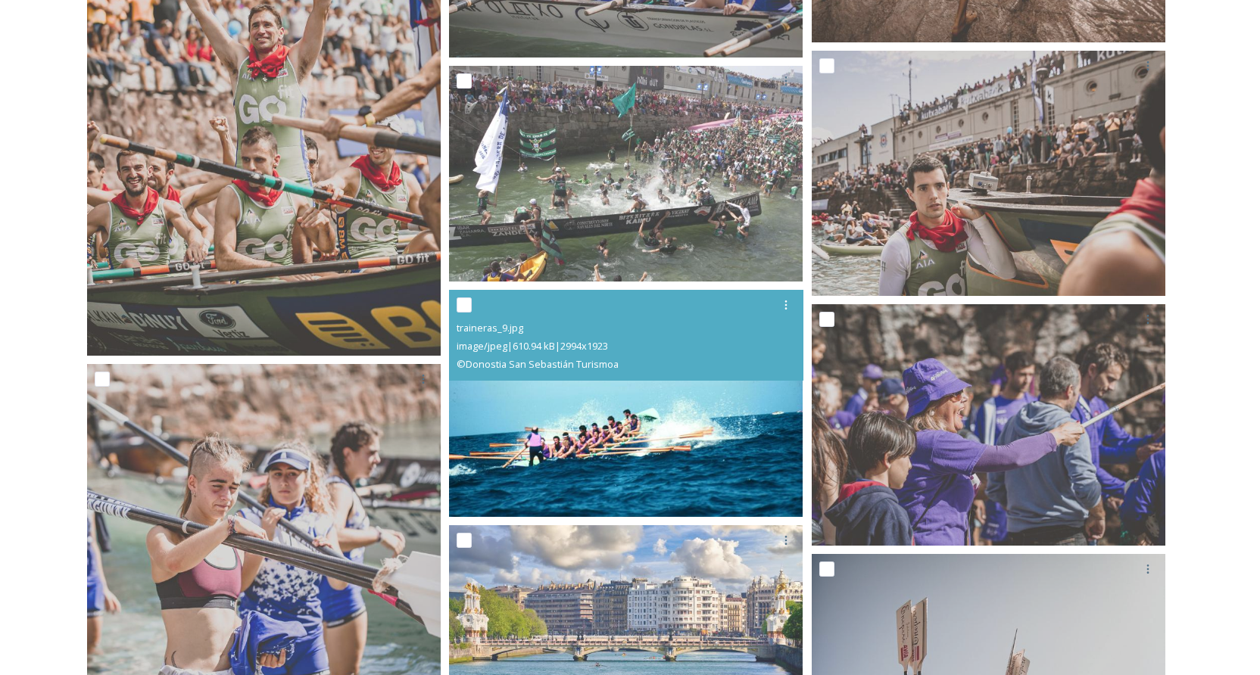
click at [649, 404] on img at bounding box center [626, 403] width 354 height 227
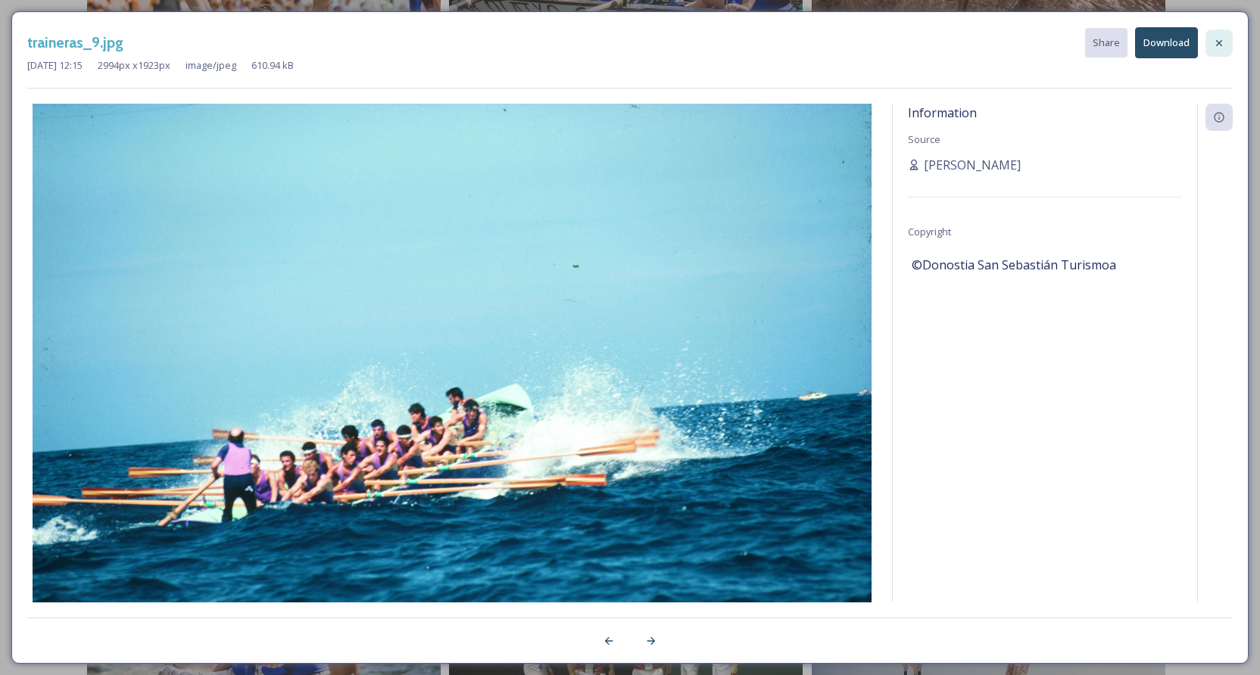
click at [1221, 39] on icon at bounding box center [1219, 43] width 12 height 12
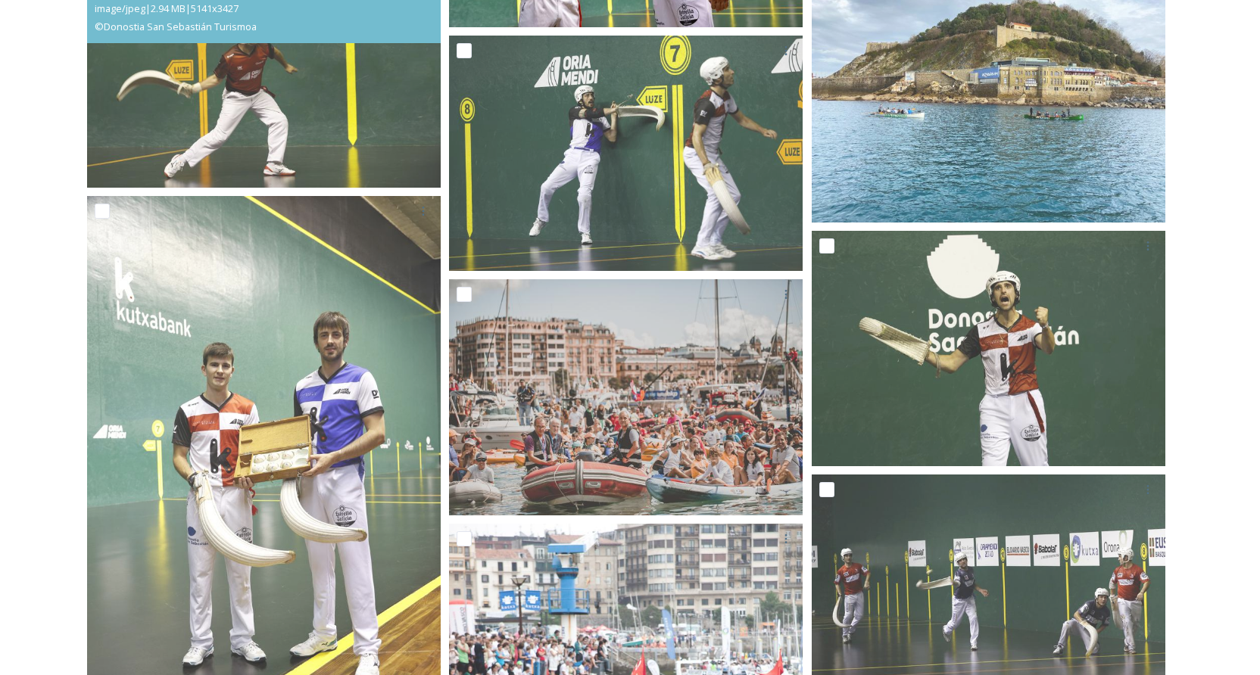
scroll to position [23555, 0]
